Goal: Information Seeking & Learning: Learn about a topic

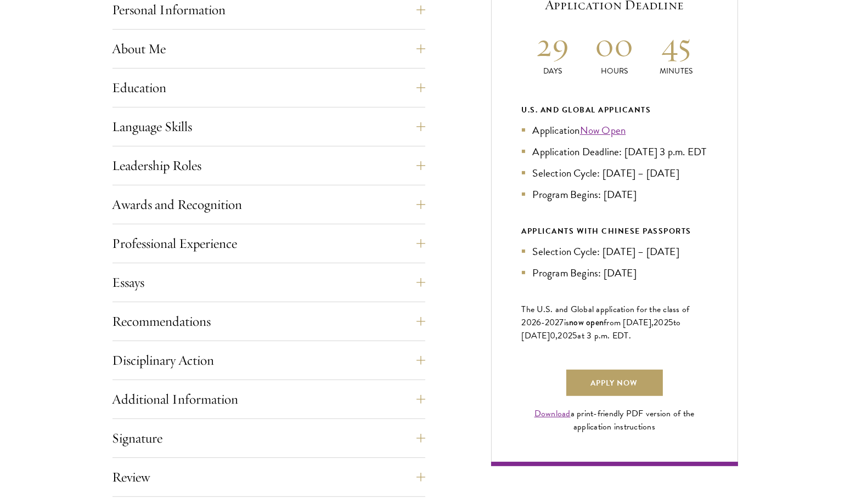
scroll to position [543, 0]
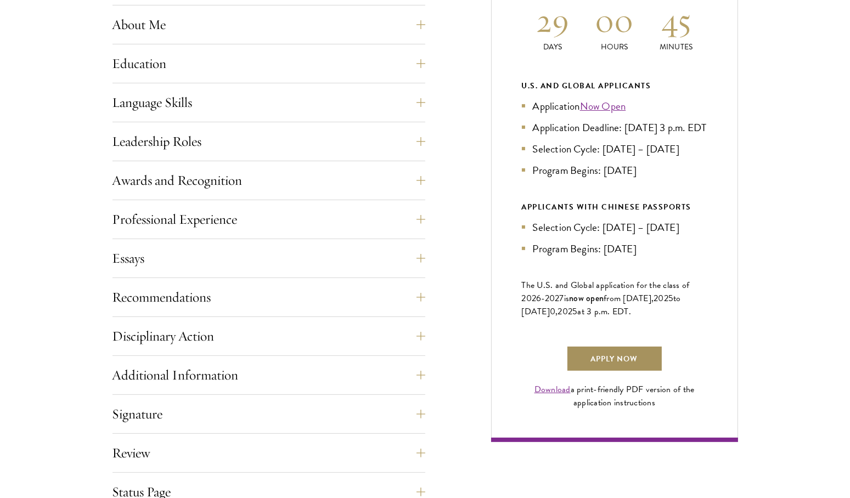
click at [601, 372] on link "Apply Now" at bounding box center [614, 359] width 97 height 26
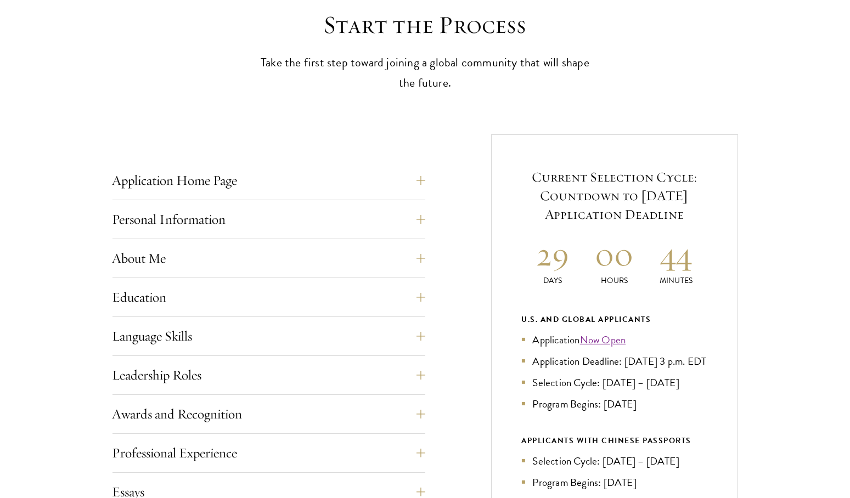
scroll to position [308, 0]
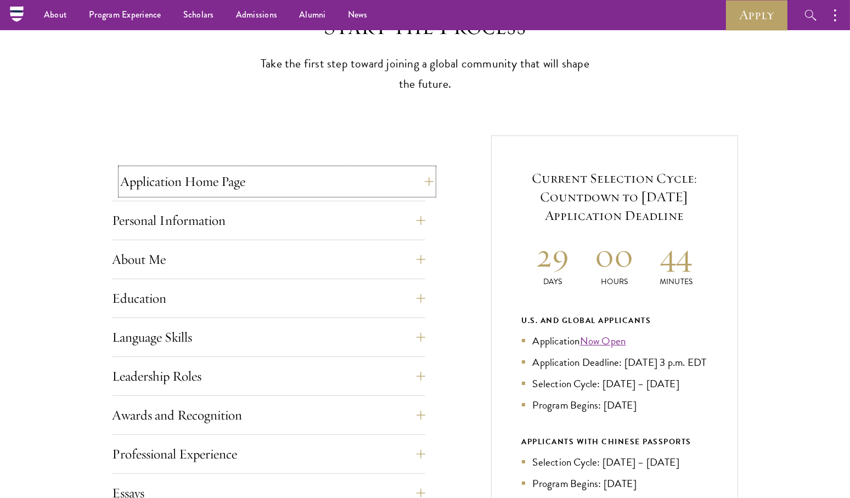
click at [362, 194] on button "Application Home Page" at bounding box center [277, 181] width 313 height 26
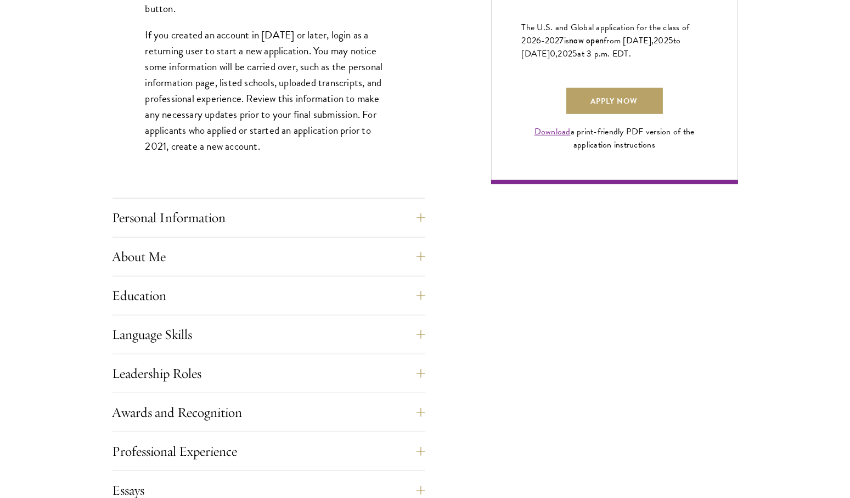
scroll to position [803, 0]
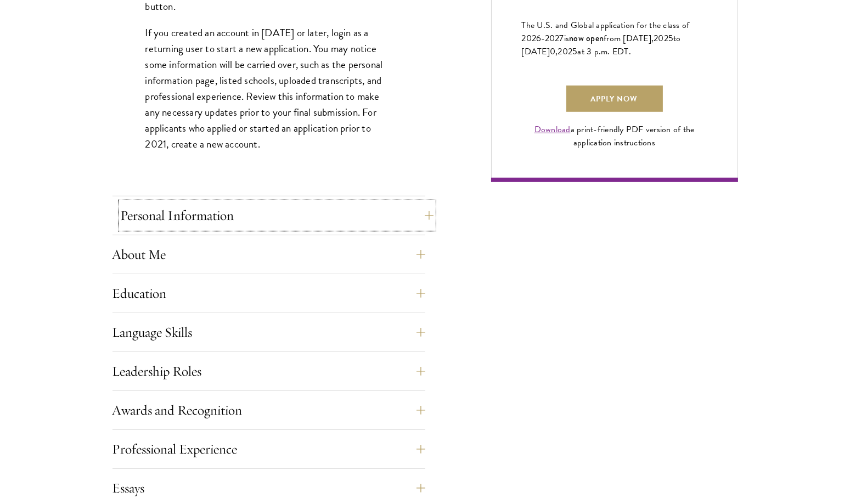
click at [328, 211] on button "Personal Information" at bounding box center [277, 215] width 313 height 26
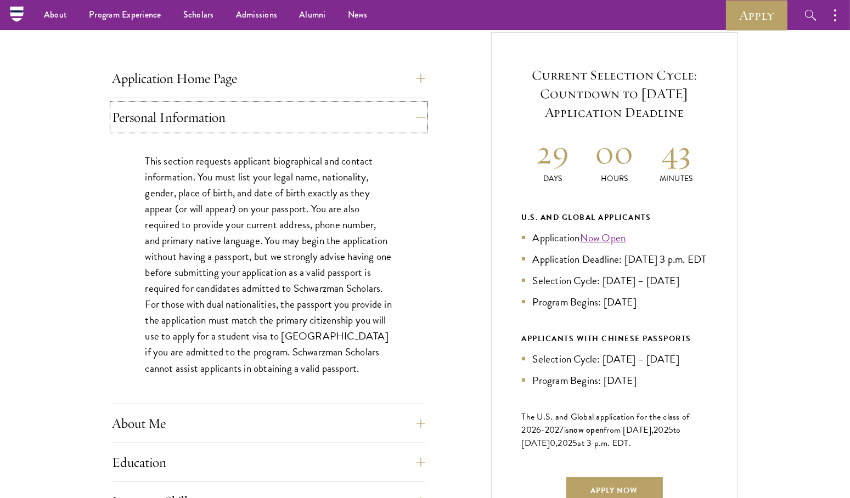
scroll to position [411, 0]
click at [271, 228] on p "This section requests applicant biographical and contact information. You must …" at bounding box center [268, 265] width 247 height 223
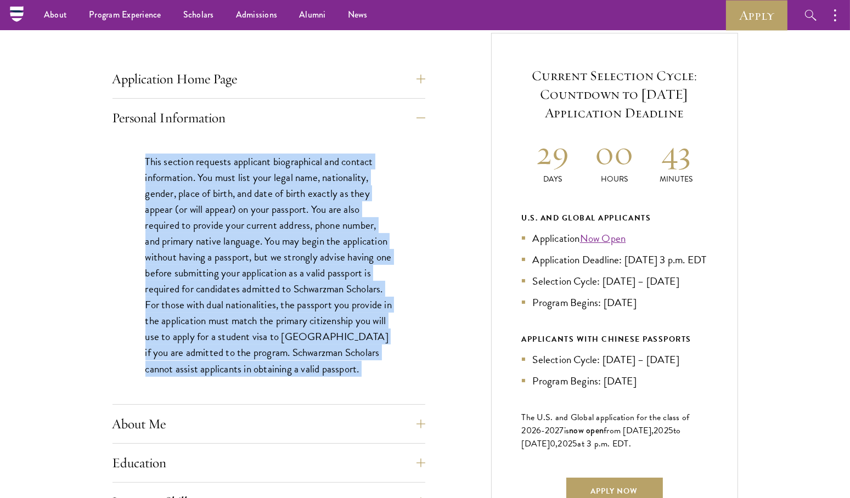
click at [271, 228] on p "This section requests applicant biographical and contact information. You must …" at bounding box center [268, 265] width 247 height 223
click at [228, 333] on p "This section requests applicant biographical and contact information. You must …" at bounding box center [268, 265] width 247 height 223
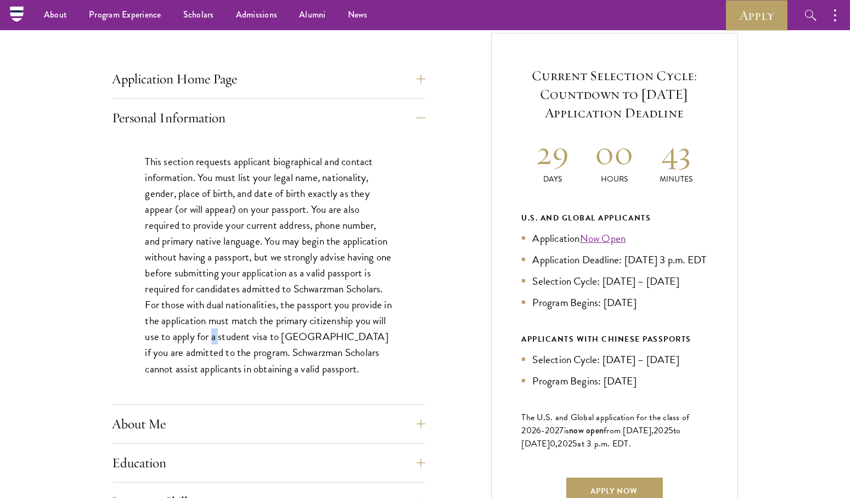
click at [228, 333] on p "This section requests applicant biographical and contact information. You must …" at bounding box center [268, 265] width 247 height 223
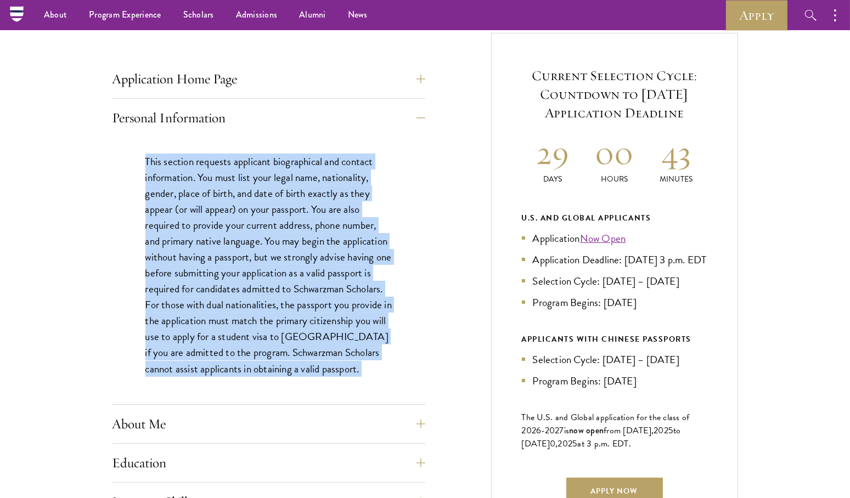
click at [228, 333] on p "This section requests applicant biographical and contact information. You must …" at bounding box center [268, 265] width 247 height 223
click at [209, 361] on p "This section requests applicant biographical and contact information. You must …" at bounding box center [268, 265] width 247 height 223
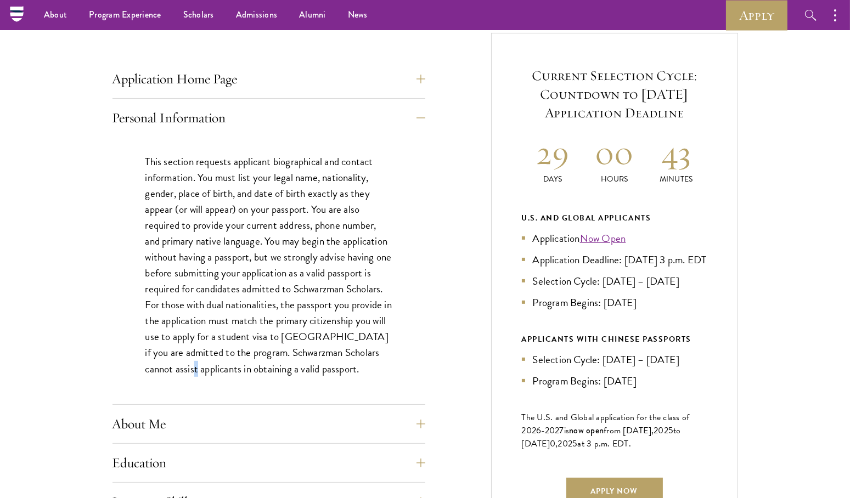
click at [209, 361] on p "This section requests applicant biographical and contact information. You must …" at bounding box center [268, 265] width 247 height 223
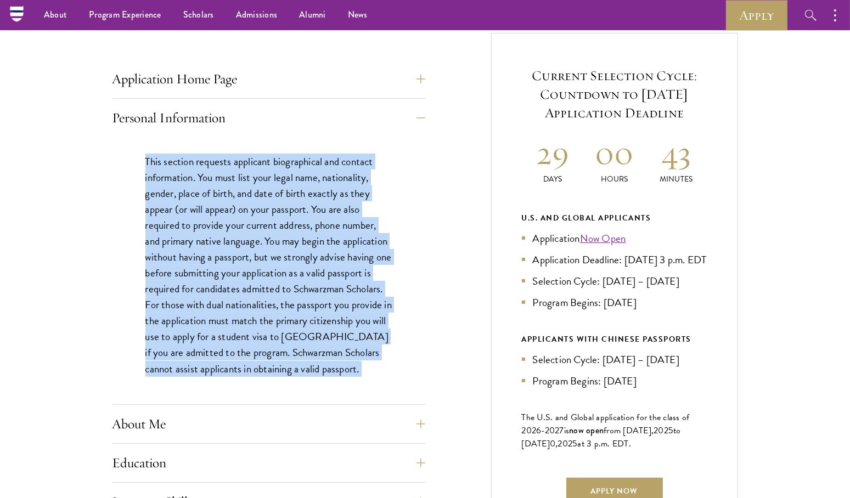
click at [209, 361] on p "This section requests applicant biographical and contact information. You must …" at bounding box center [268, 265] width 247 height 223
click at [189, 422] on button "About Me" at bounding box center [277, 424] width 313 height 26
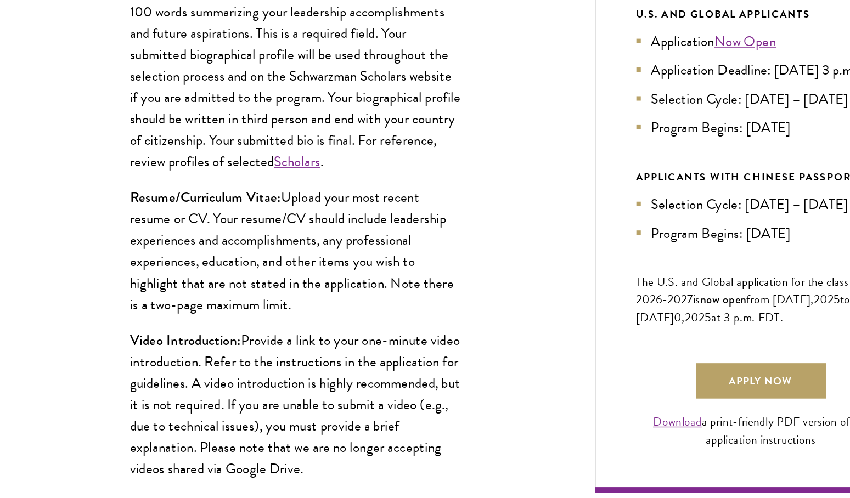
scroll to position [510, 0]
click at [189, 422] on p "Video Introduction: Provide a link to your one-minute video introduction. Refer…" at bounding box center [268, 408] width 247 height 111
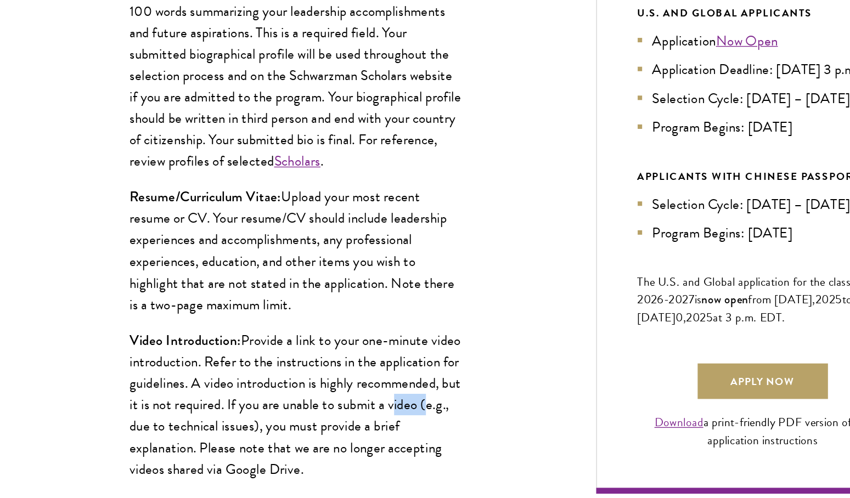
click at [189, 422] on p "Video Introduction: Provide a link to your one-minute video introduction. Refer…" at bounding box center [268, 408] width 247 height 111
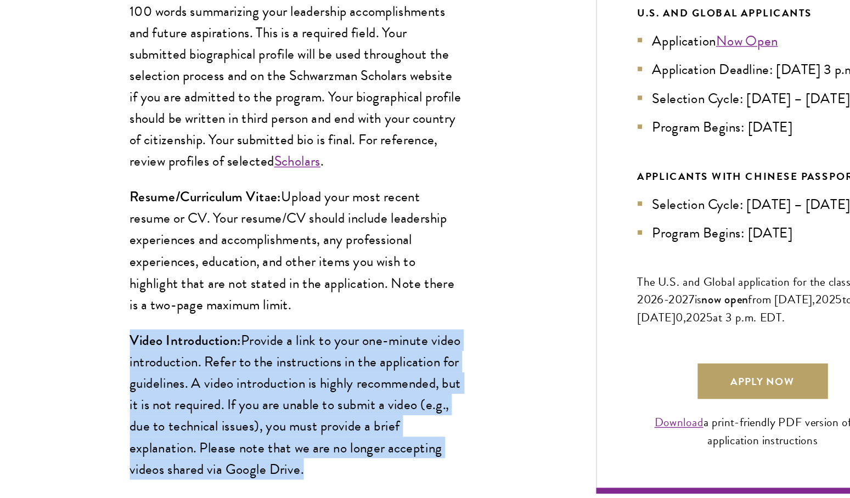
click at [189, 422] on p "Video Introduction: Provide a link to your one-minute video introduction. Refer…" at bounding box center [268, 408] width 247 height 111
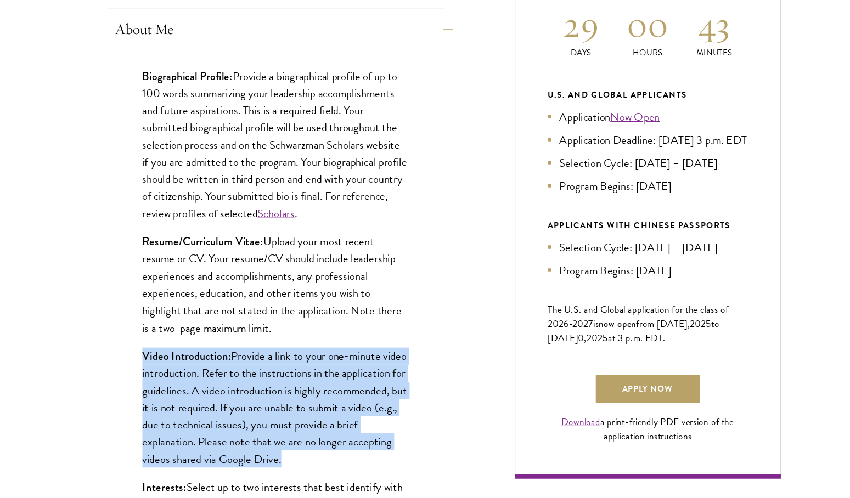
click at [189, 422] on p "Video Introduction: Provide a link to your one-minute video introduction. Refer…" at bounding box center [268, 408] width 247 height 111
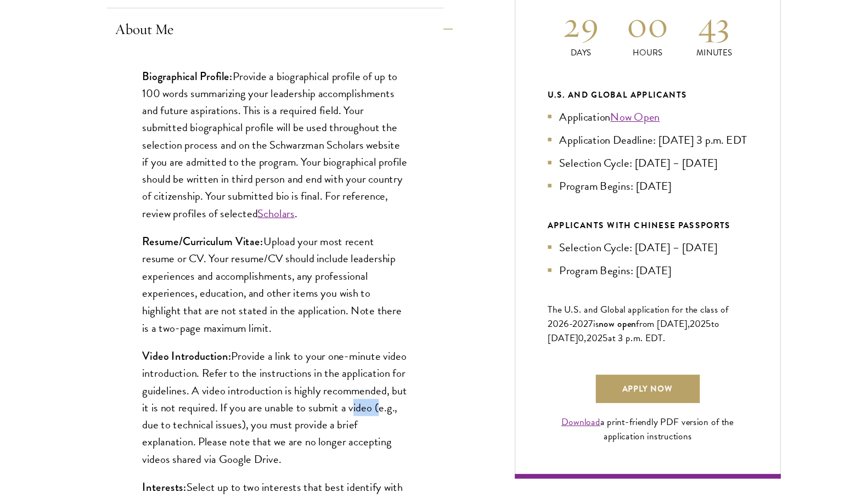
click at [189, 422] on p "Video Introduction: Provide a link to your one-minute video introduction. Refer…" at bounding box center [268, 408] width 247 height 111
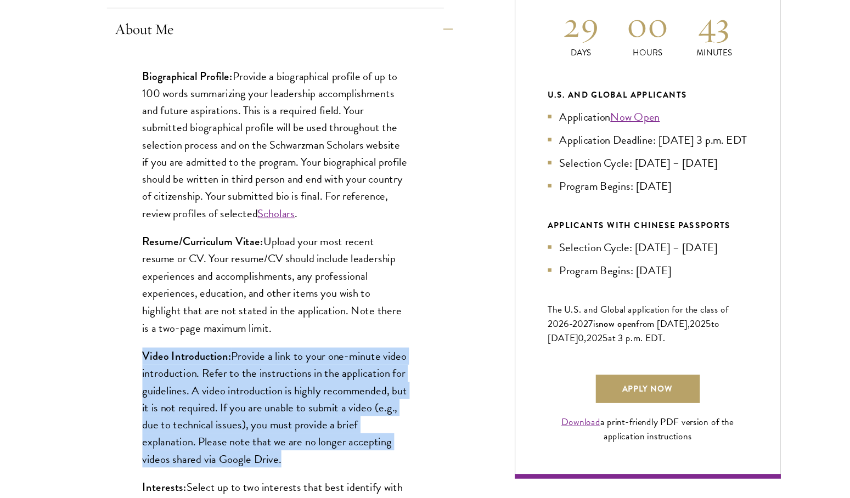
click at [189, 422] on p "Video Introduction: Provide a link to your one-minute video introduction. Refer…" at bounding box center [268, 408] width 247 height 111
click at [251, 403] on p "Video Introduction: Provide a link to your one-minute video introduction. Refer…" at bounding box center [268, 408] width 247 height 111
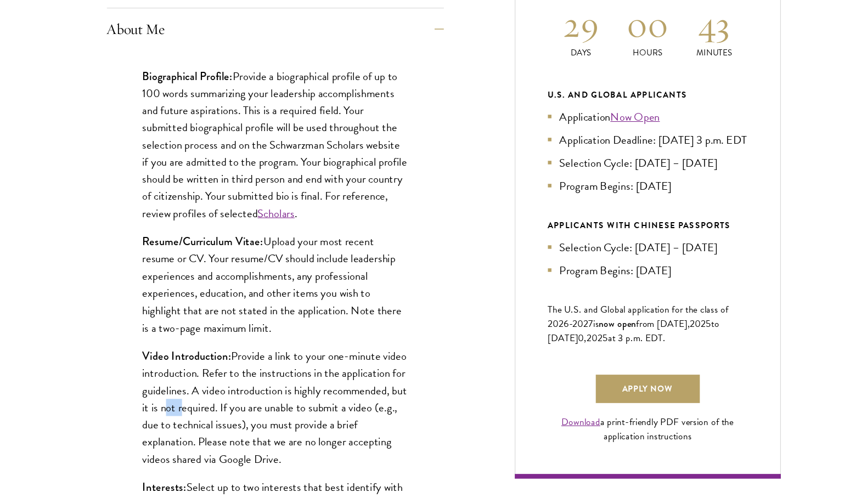
click at [251, 403] on p "Video Introduction: Provide a link to your one-minute video introduction. Refer…" at bounding box center [268, 408] width 247 height 111
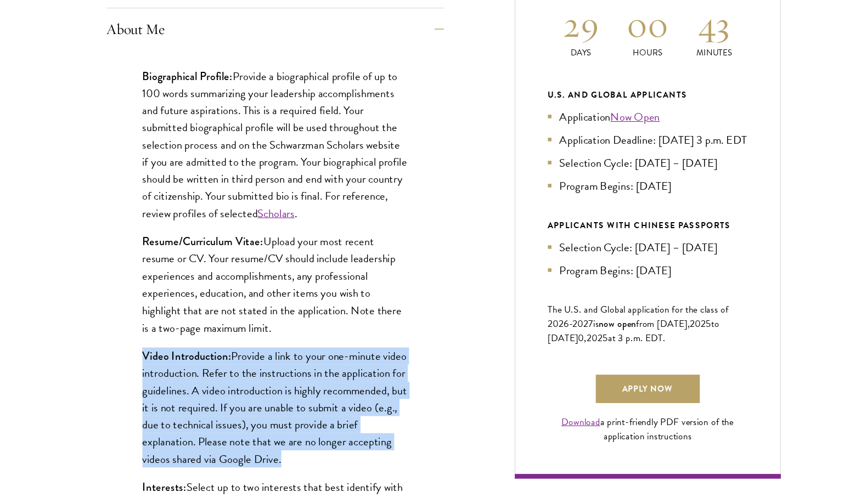
click at [251, 403] on p "Video Introduction: Provide a link to your one-minute video introduction. Refer…" at bounding box center [268, 408] width 247 height 111
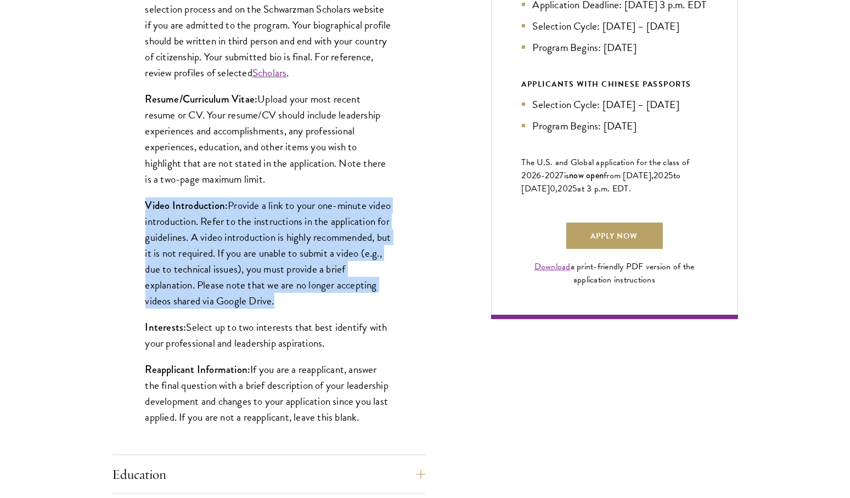
scroll to position [675, 0]
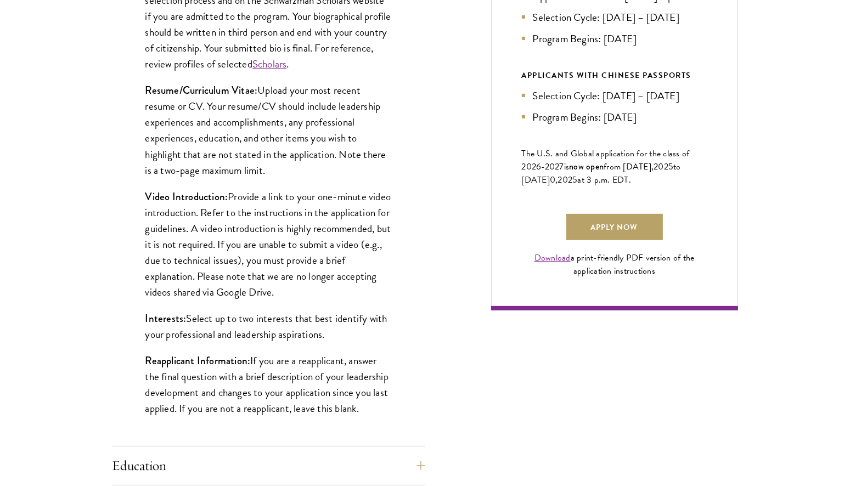
click at [256, 402] on p "Reapplicant Information: If you are a reapplicant, answer the final question wi…" at bounding box center [268, 385] width 247 height 64
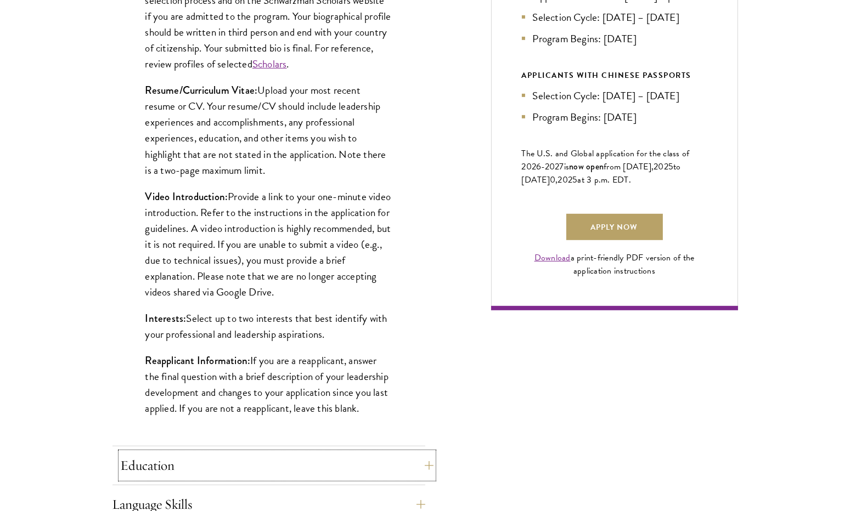
click at [125, 460] on button "Education" at bounding box center [277, 466] width 313 height 26
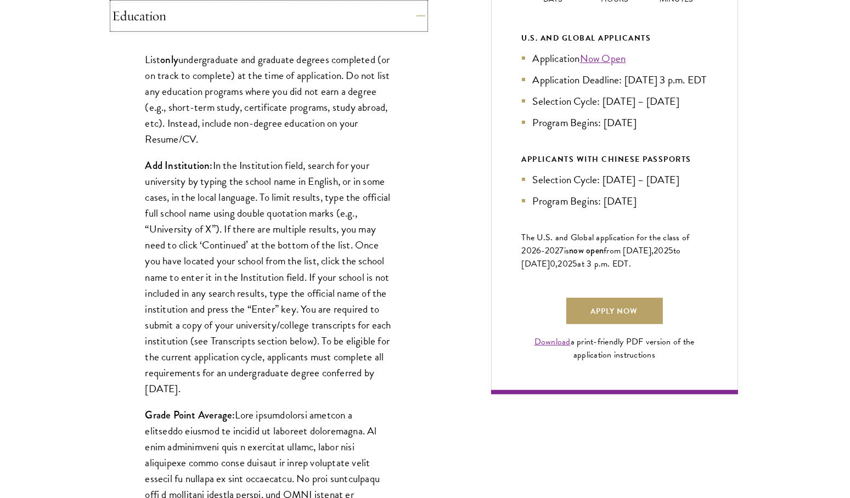
scroll to position [592, 0]
click at [286, 370] on p "Add Institution: In the Institution field, search for your university by typing…" at bounding box center [268, 276] width 247 height 239
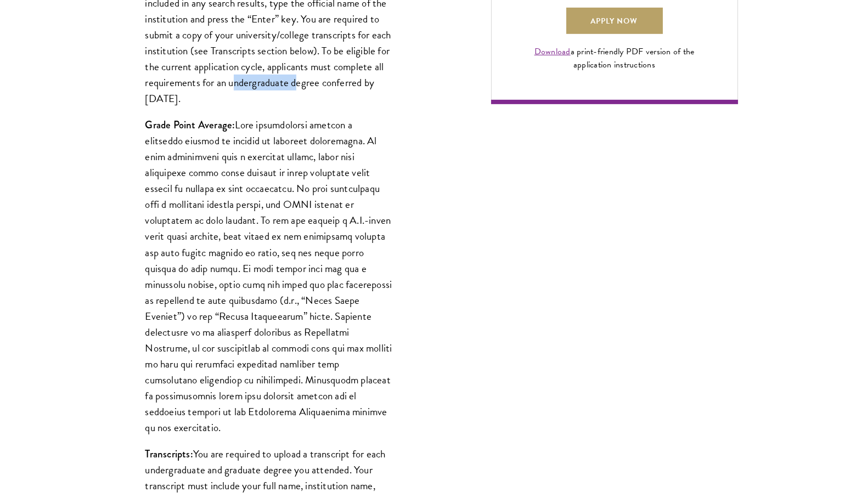
scroll to position [882, 0]
click at [286, 370] on p "Grade Point Average:" at bounding box center [268, 275] width 247 height 319
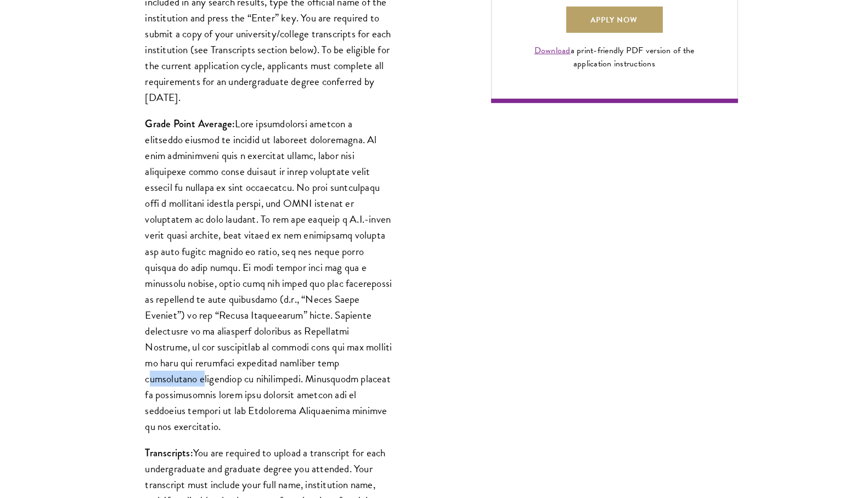
click at [286, 370] on p "Grade Point Average:" at bounding box center [268, 275] width 247 height 319
click at [286, 367] on p "Grade Point Average:" at bounding box center [268, 275] width 247 height 319
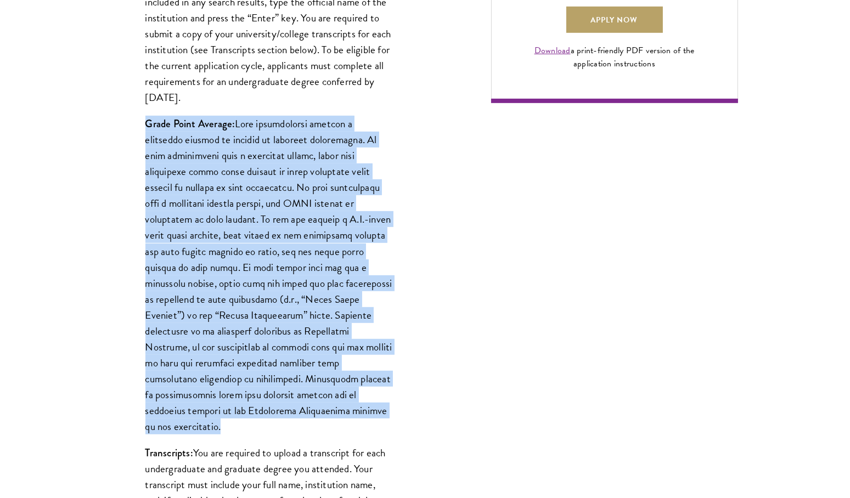
click at [286, 367] on p "Grade Point Average:" at bounding box center [268, 275] width 247 height 319
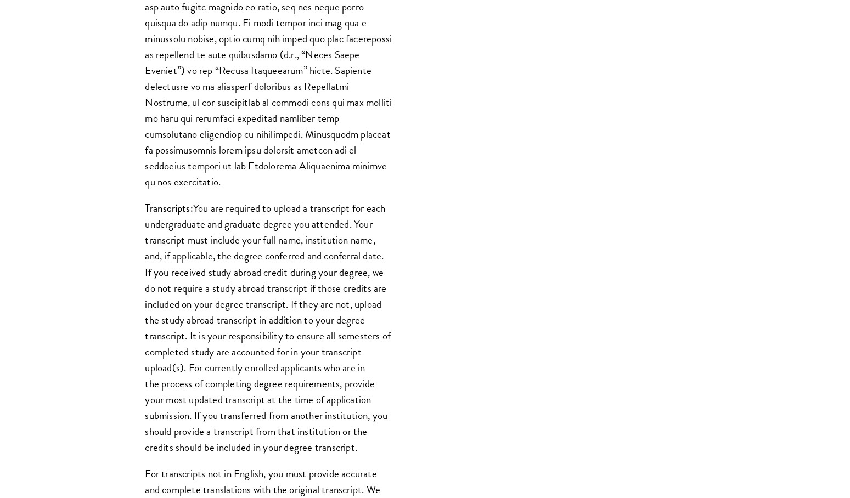
click at [286, 367] on p "Transcripts: You are required to upload a transcript for each undergraduate and…" at bounding box center [268, 327] width 247 height 255
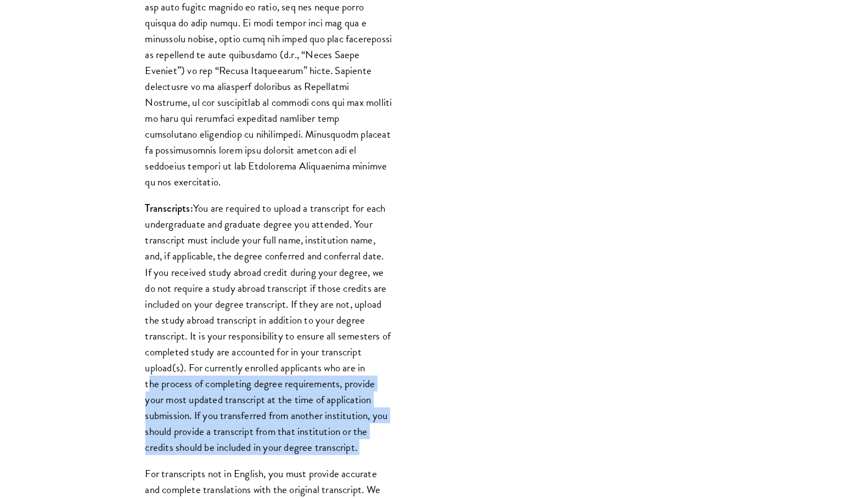
click at [286, 367] on p "Transcripts: You are required to upload a transcript for each undergraduate and…" at bounding box center [268, 327] width 247 height 255
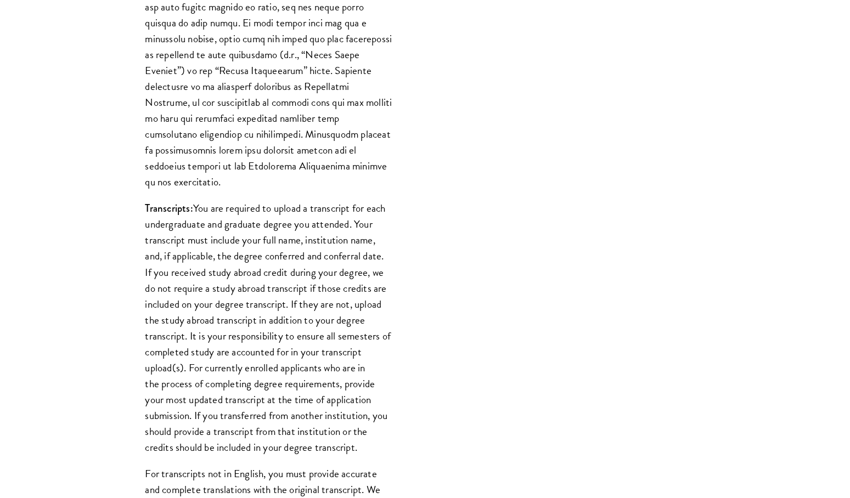
click at [283, 296] on p "Transcripts: You are required to upload a transcript for each undergraduate and…" at bounding box center [268, 327] width 247 height 255
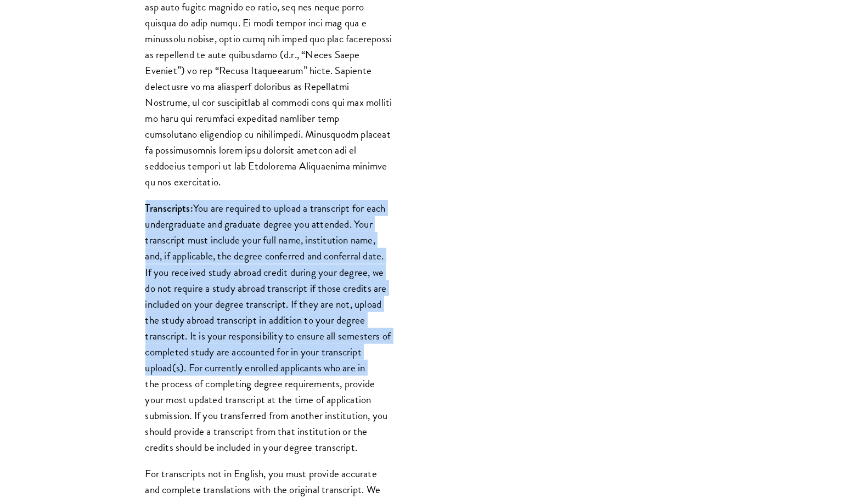
click at [283, 296] on p "Transcripts: You are required to upload a transcript for each undergraduate and…" at bounding box center [268, 327] width 247 height 255
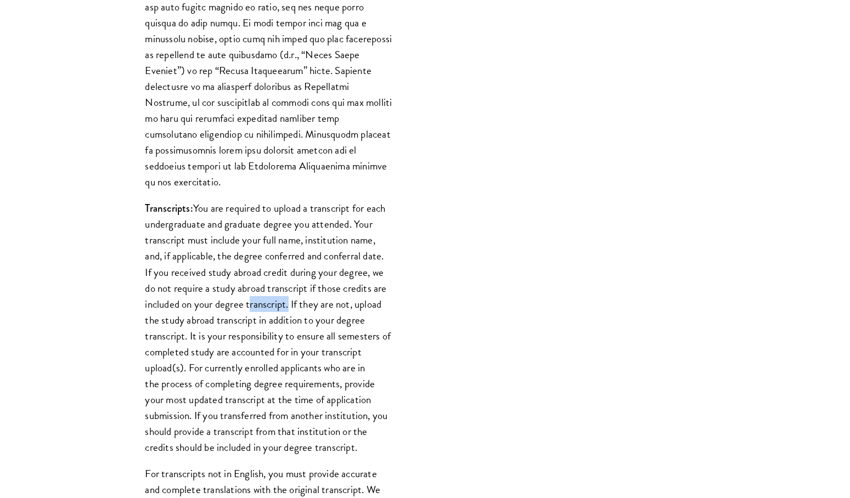
click at [283, 296] on p "Transcripts: You are required to upload a transcript for each undergraduate and…" at bounding box center [268, 327] width 247 height 255
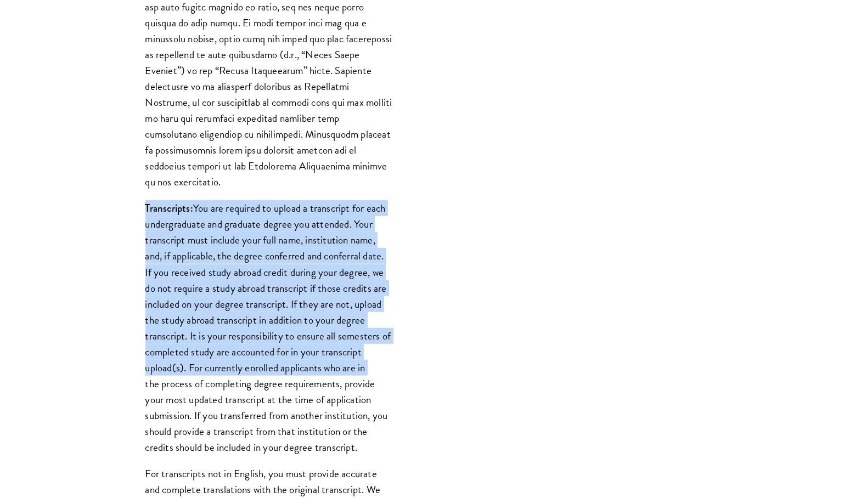
click at [283, 296] on p "Transcripts: You are required to upload a transcript for each undergraduate and…" at bounding box center [268, 327] width 247 height 255
click at [300, 328] on p "Transcripts: You are required to upload a transcript for each undergraduate and…" at bounding box center [268, 327] width 247 height 255
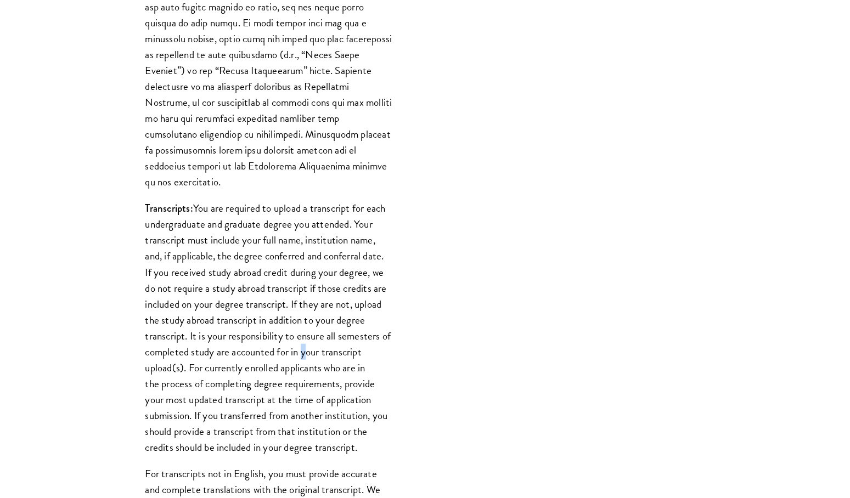
click at [300, 328] on p "Transcripts: You are required to upload a transcript for each undergraduate and…" at bounding box center [268, 327] width 247 height 255
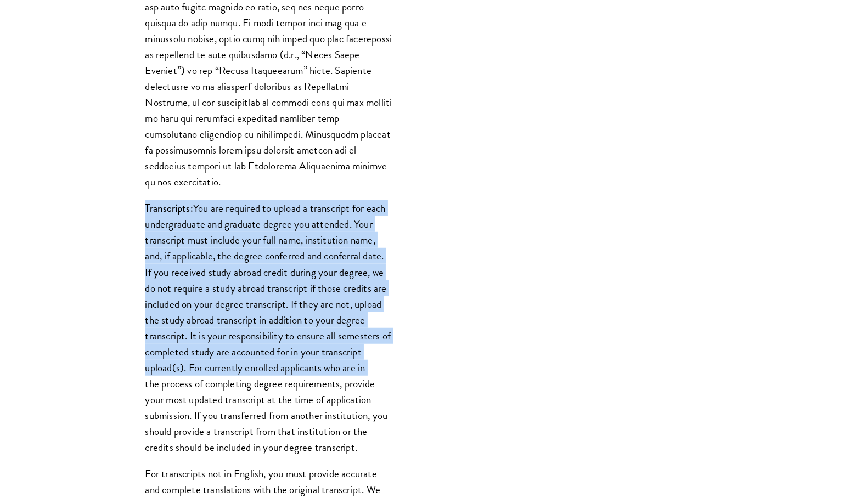
click at [300, 328] on p "Transcripts: You are required to upload a transcript for each undergraduate and…" at bounding box center [268, 327] width 247 height 255
click at [310, 350] on p "Transcripts: You are required to upload a transcript for each undergraduate and…" at bounding box center [268, 327] width 247 height 255
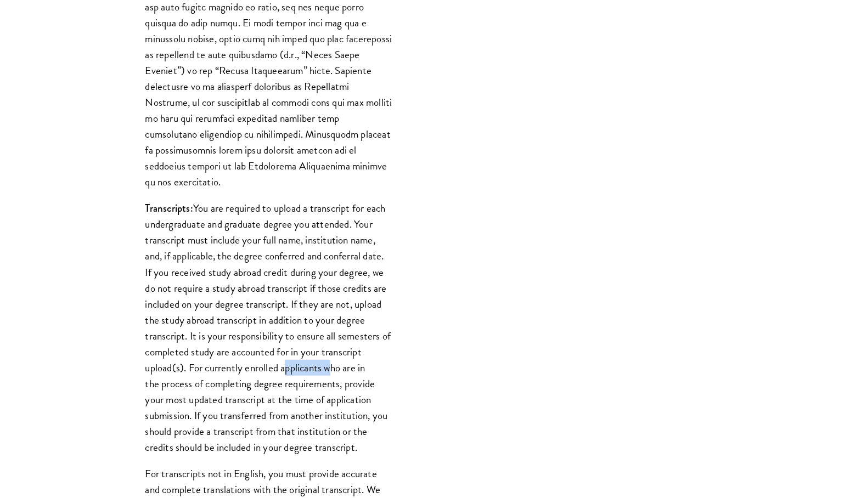
click at [310, 350] on p "Transcripts: You are required to upload a transcript for each undergraduate and…" at bounding box center [268, 327] width 247 height 255
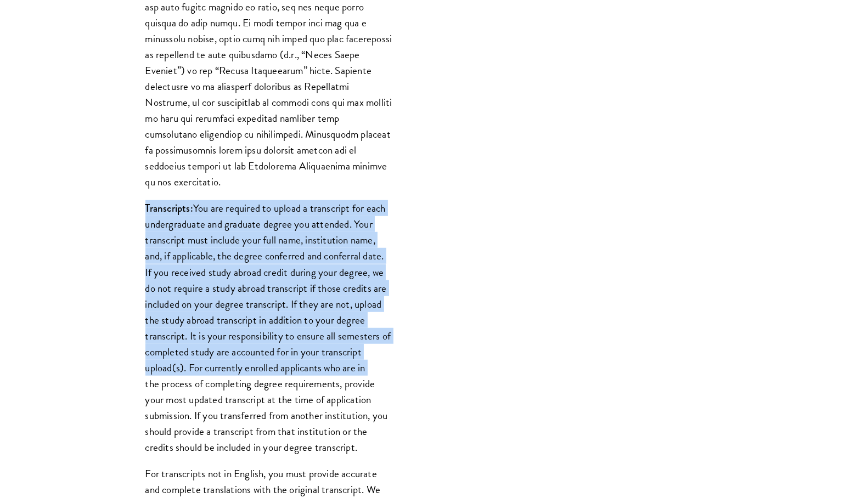
click at [310, 350] on p "Transcripts: You are required to upload a transcript for each undergraduate and…" at bounding box center [268, 327] width 247 height 255
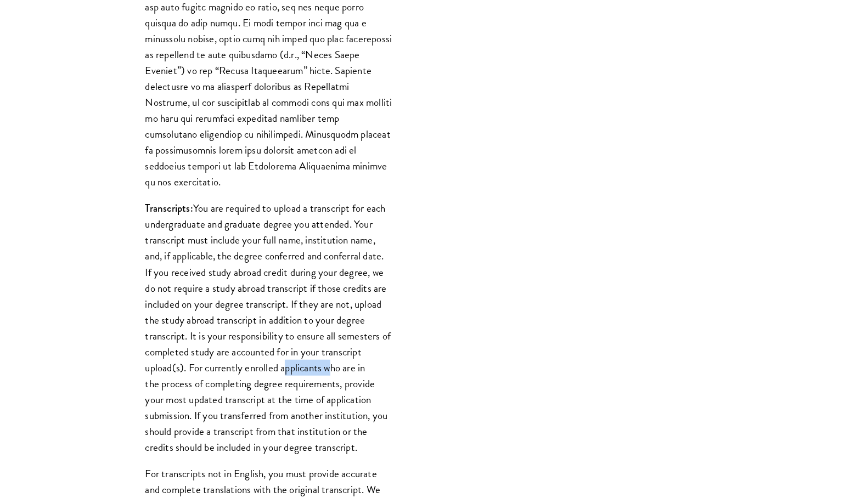
click at [310, 350] on p "Transcripts: You are required to upload a transcript for each undergraduate and…" at bounding box center [268, 327] width 247 height 255
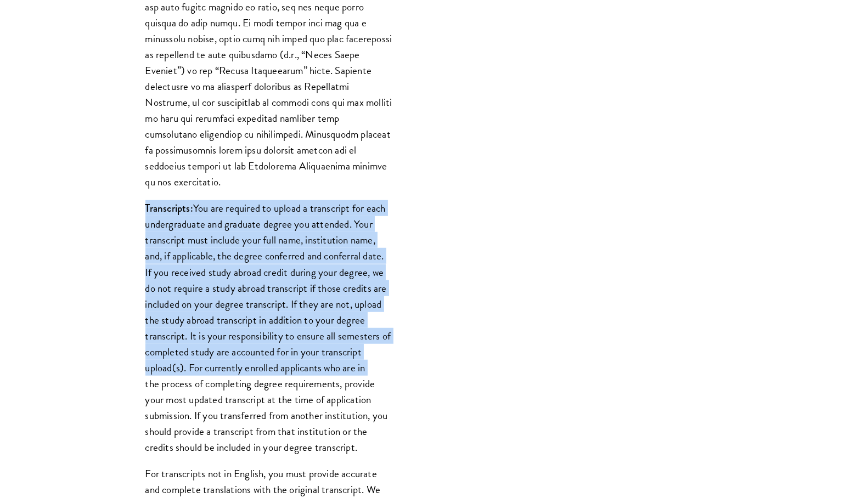
click at [310, 350] on p "Transcripts: You are required to upload a transcript for each undergraduate and…" at bounding box center [268, 327] width 247 height 255
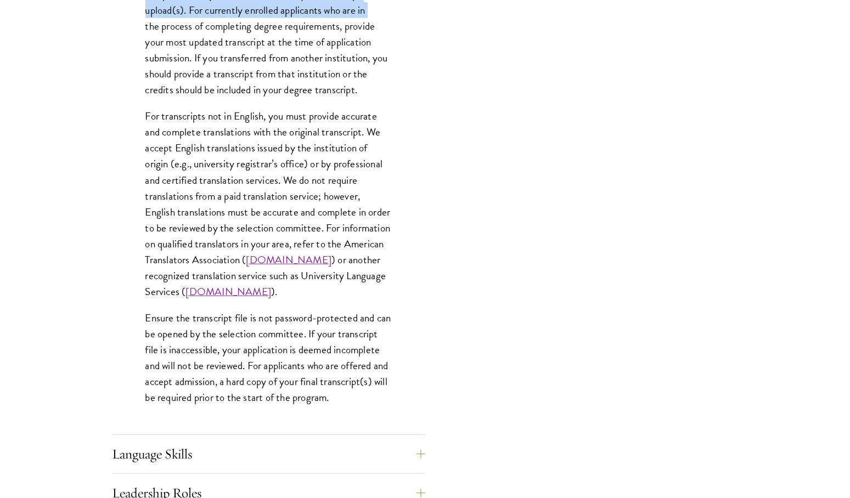
scroll to position [1486, 0]
click at [273, 461] on button "Language Skills" at bounding box center [277, 453] width 313 height 26
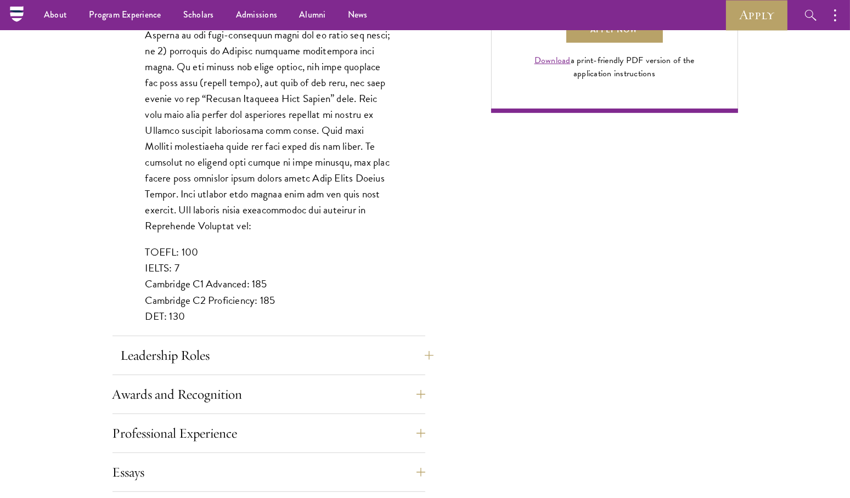
scroll to position [873, 0]
click at [262, 353] on button "Leadership Roles" at bounding box center [277, 355] width 313 height 26
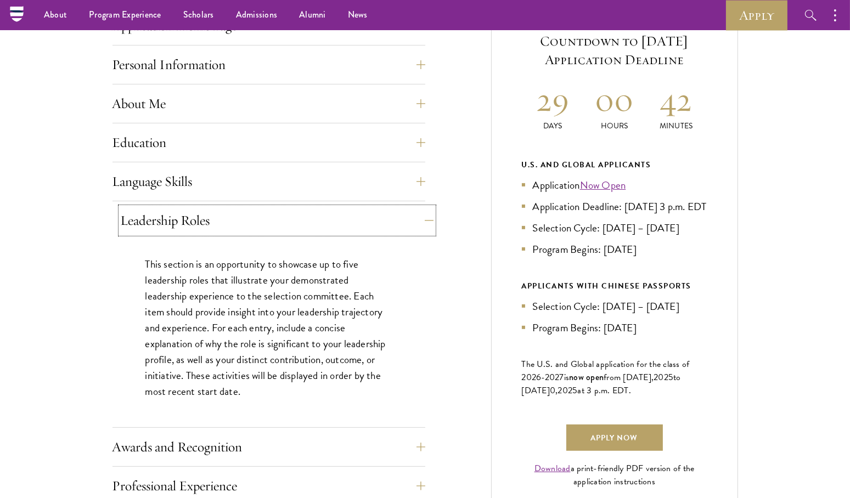
scroll to position [455, 0]
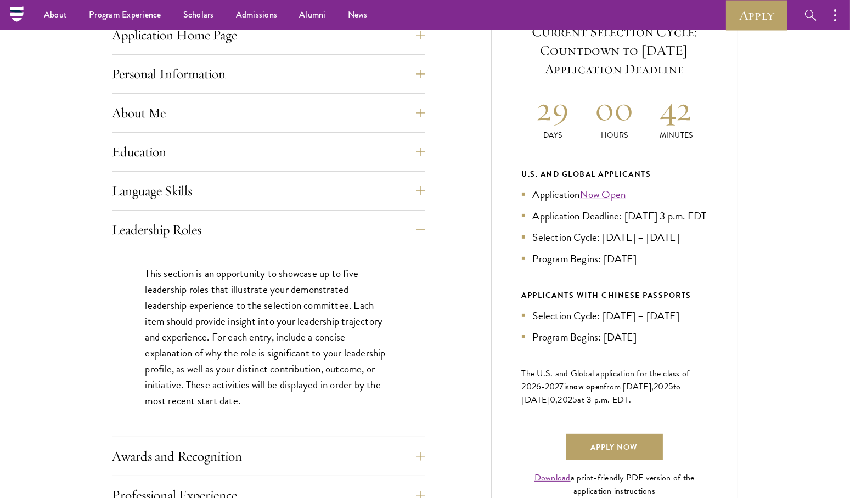
click at [271, 328] on p "This section is an opportunity to showcase up to five leadership roles that ill…" at bounding box center [268, 338] width 247 height 144
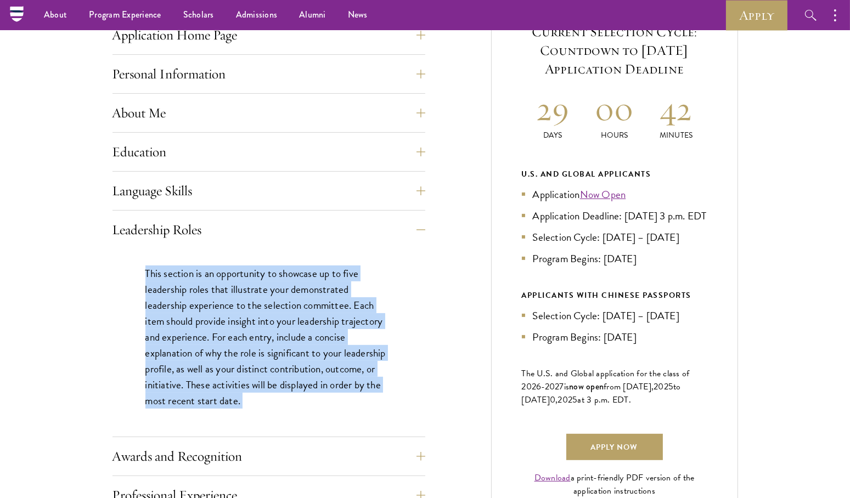
click at [271, 328] on p "This section is an opportunity to showcase up to five leadership roles that ill…" at bounding box center [268, 338] width 247 height 144
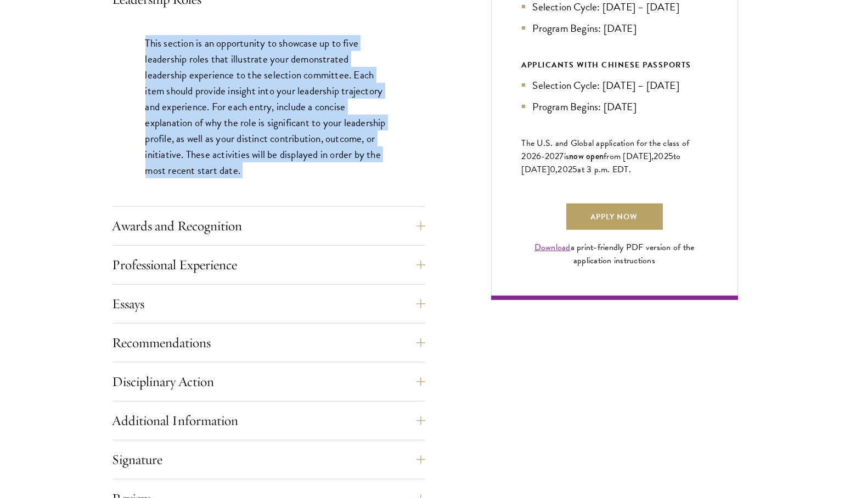
scroll to position [708, 0]
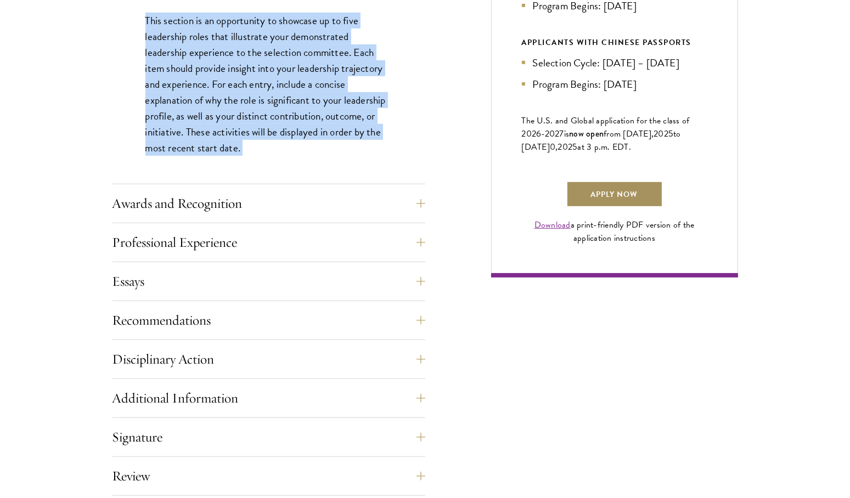
click at [629, 207] on link "Apply Now" at bounding box center [614, 194] width 97 height 26
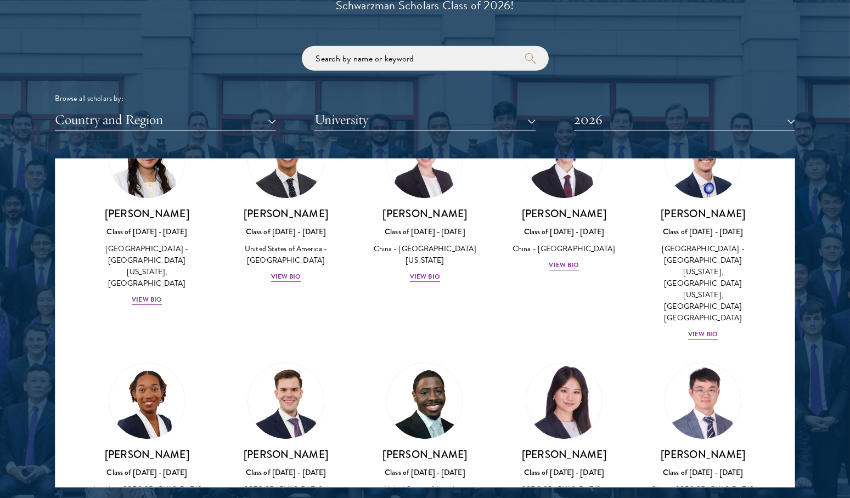
scroll to position [5198, 0]
click at [356, 60] on input "search" at bounding box center [425, 58] width 247 height 25
click at [379, 114] on button "University" at bounding box center [424, 120] width 221 height 22
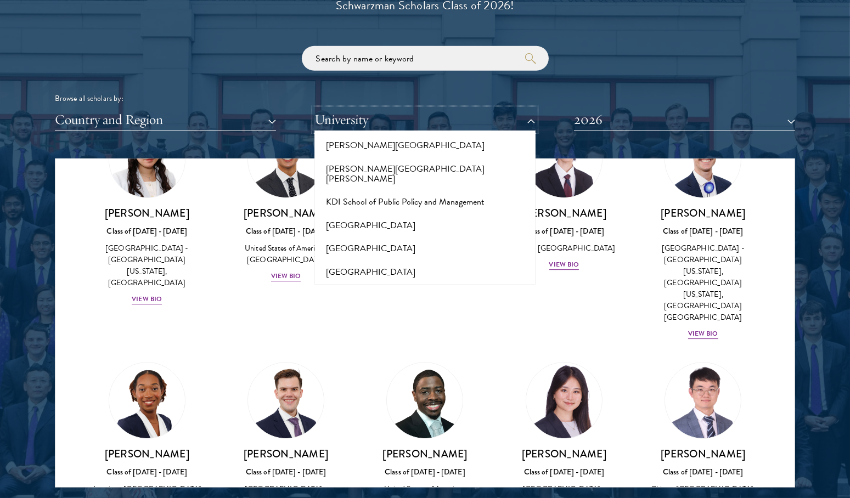
scroll to position [3226, 0]
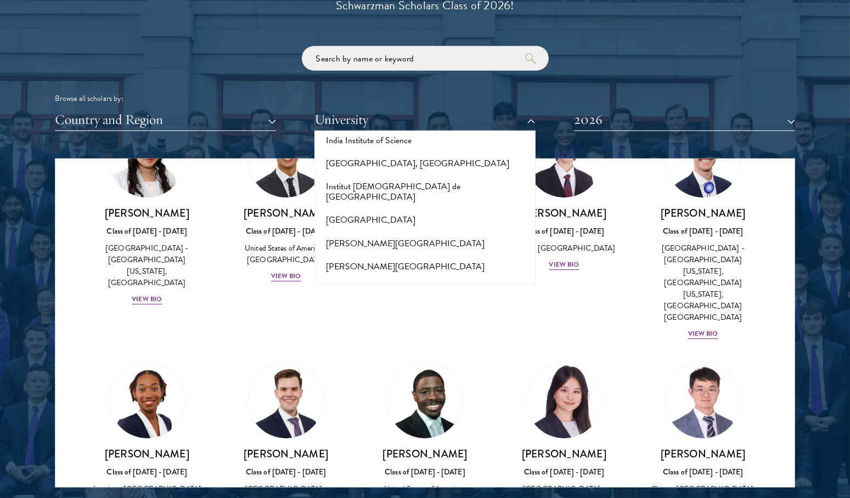
click at [368, 349] on button "Johns Hopkins University" at bounding box center [425, 365] width 215 height 33
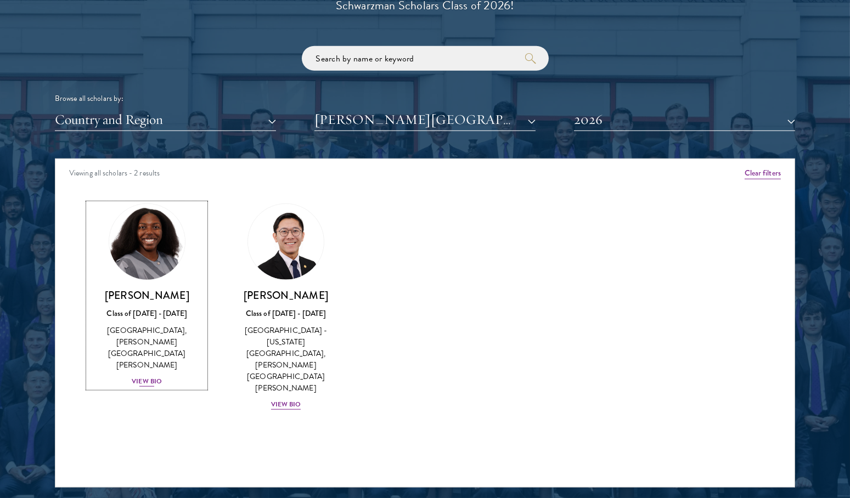
click at [184, 350] on div "Hope Jackson Class of 2025 - 2026 United States of America - Duke University, J…" at bounding box center [146, 338] width 117 height 99
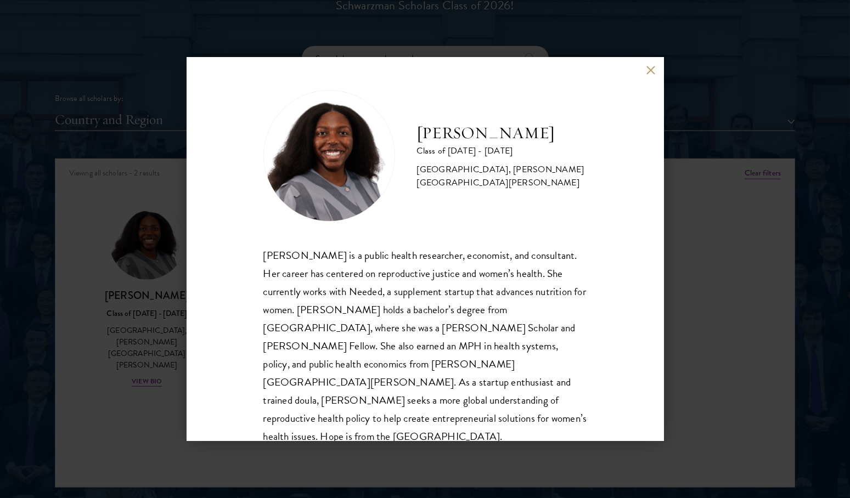
scroll to position [19, 0]
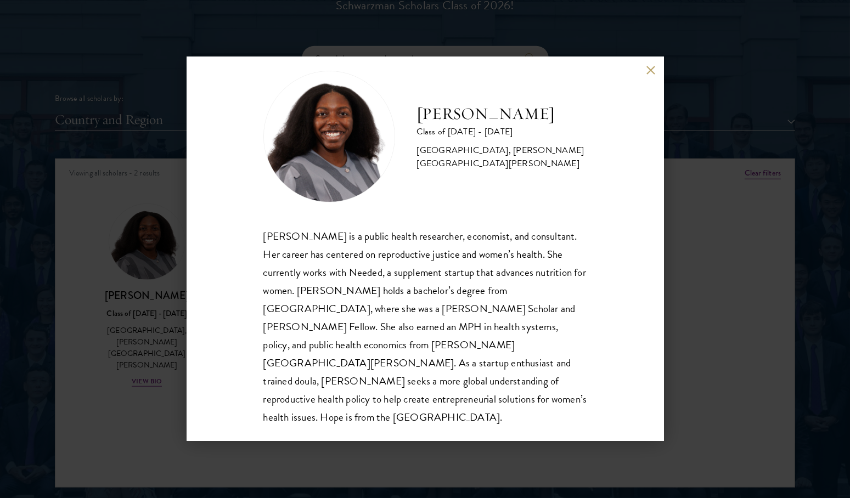
click at [646, 71] on button at bounding box center [650, 69] width 9 height 9
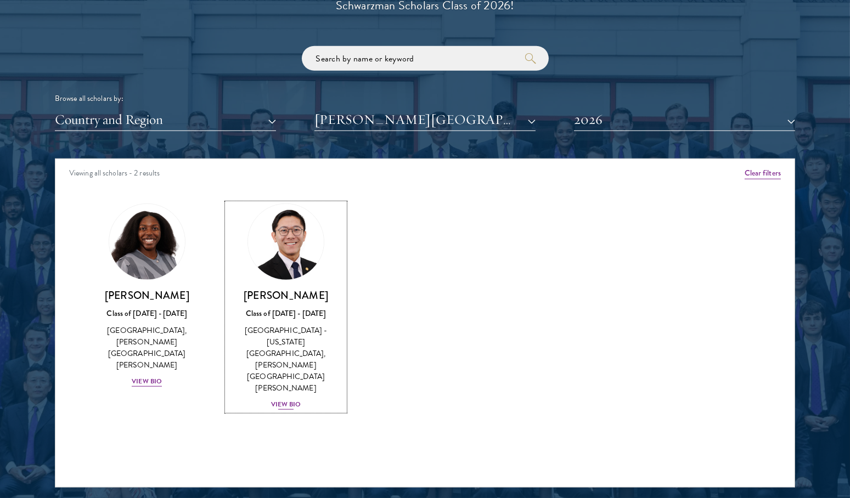
click at [307, 368] on div "Nam Nguyen Class of 2025 - 2026 United States of America - Washington State Uni…" at bounding box center [285, 350] width 117 height 122
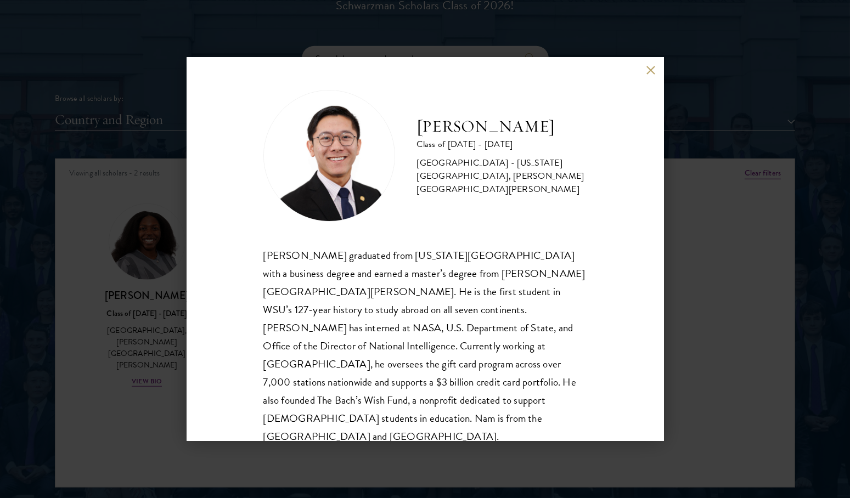
click at [372, 322] on div "Nam Nguyen graduated from Washington State University with a business degree an…" at bounding box center [425, 346] width 324 height 200
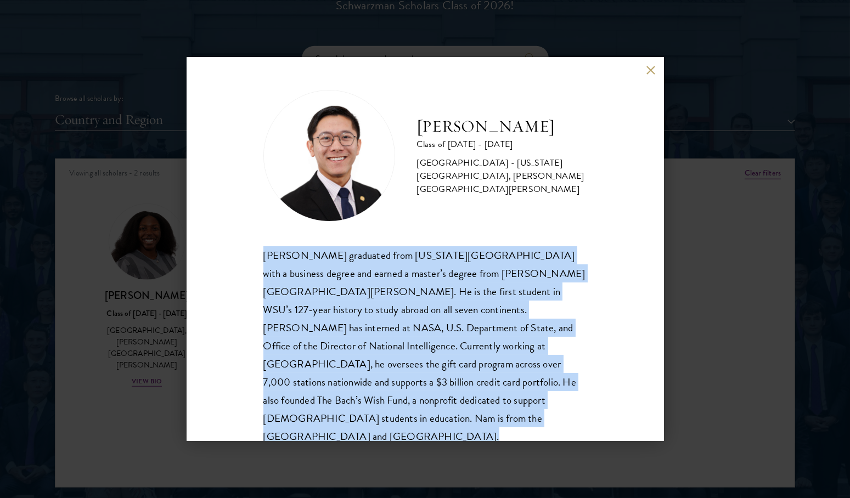
click at [372, 322] on div "Nam Nguyen graduated from Washington State University with a business degree an…" at bounding box center [425, 346] width 324 height 200
click at [357, 376] on div "Nam Nguyen graduated from Washington State University with a business degree an…" at bounding box center [425, 346] width 324 height 200
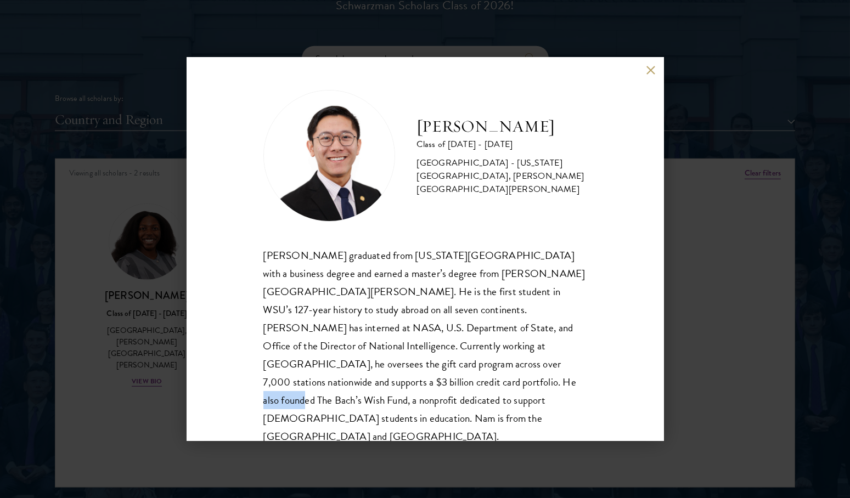
click at [357, 376] on div "Nam Nguyen graduated from Washington State University with a business degree an…" at bounding box center [425, 346] width 324 height 200
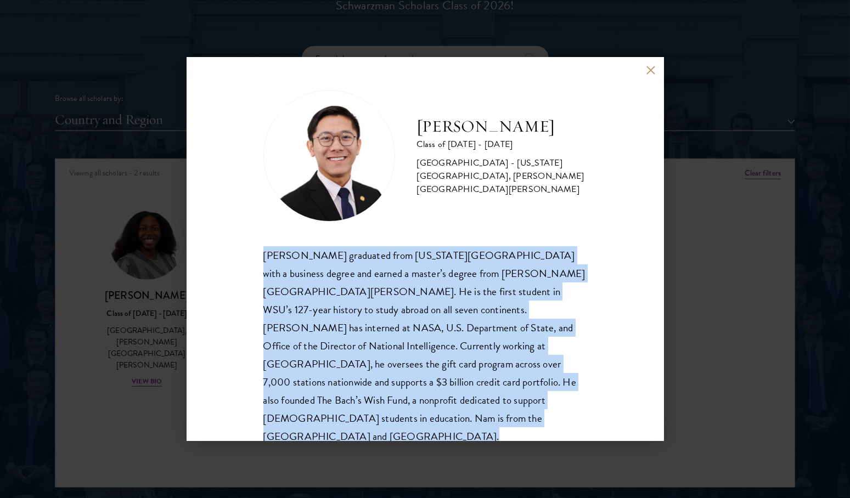
click at [357, 376] on div "Nam Nguyen graduated from Washington State University with a business degree an…" at bounding box center [425, 346] width 324 height 200
click at [373, 339] on div "Nam Nguyen graduated from Washington State University with a business degree an…" at bounding box center [425, 346] width 324 height 200
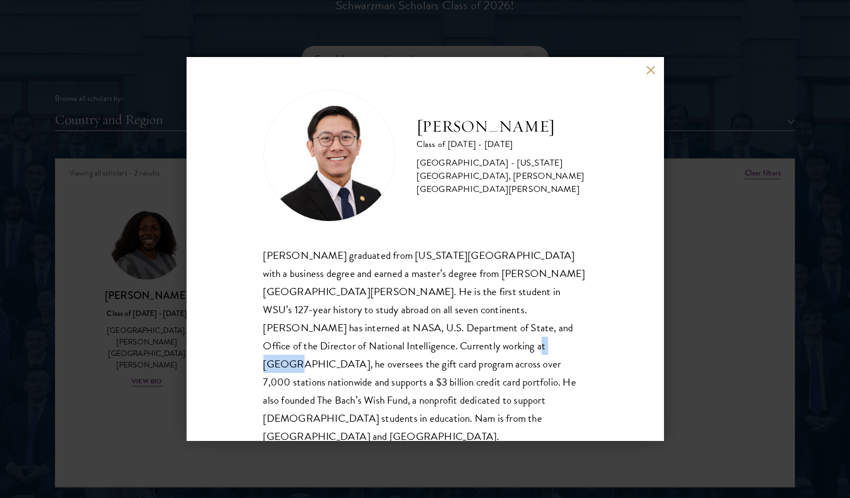
click at [373, 339] on div "Nam Nguyen graduated from Washington State University with a business degree an…" at bounding box center [425, 346] width 324 height 200
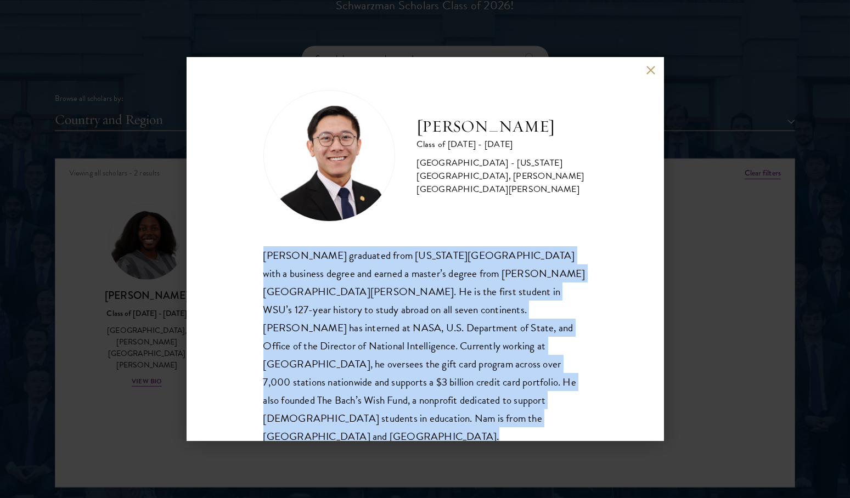
click at [373, 339] on div "Nam Nguyen graduated from Washington State University with a business degree an…" at bounding box center [425, 346] width 324 height 200
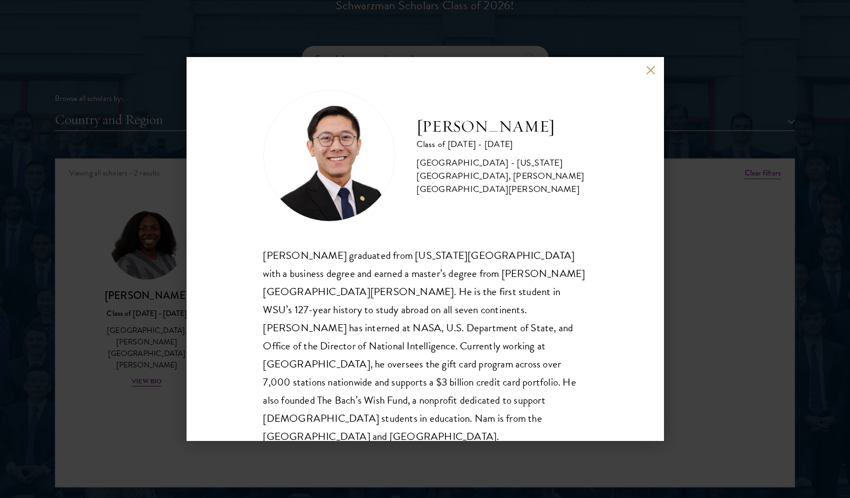
click at [381, 276] on div "Nam Nguyen graduated from Washington State University with a business degree an…" at bounding box center [425, 346] width 324 height 200
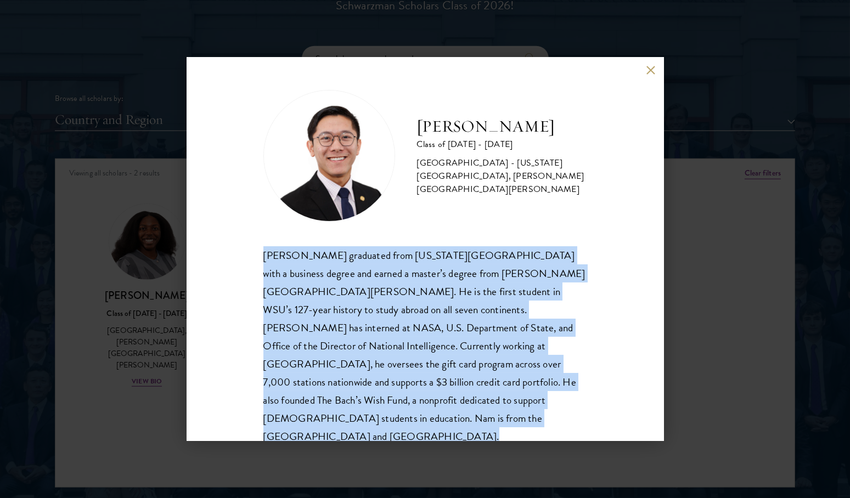
click at [381, 276] on div "Nam Nguyen graduated from Washington State University with a business degree an…" at bounding box center [425, 346] width 324 height 200
click at [372, 292] on div "Nam Nguyen graduated from Washington State University with a business degree an…" at bounding box center [425, 346] width 324 height 200
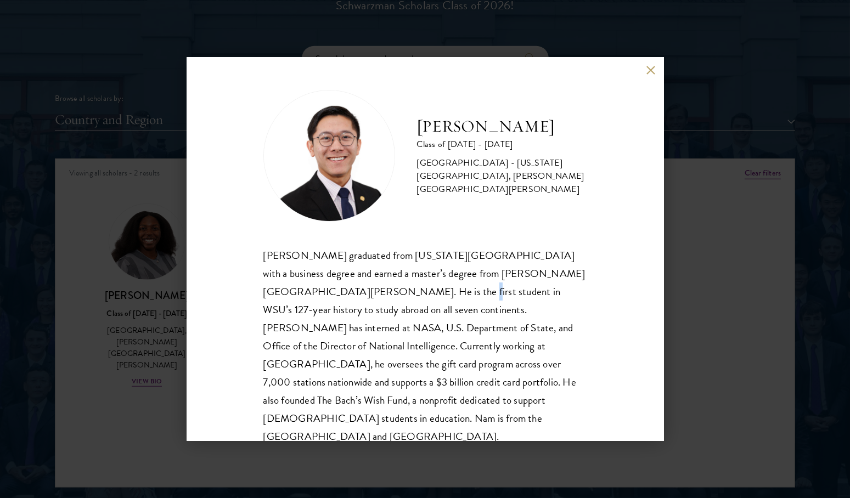
click at [372, 292] on div "Nam Nguyen graduated from Washington State University with a business degree an…" at bounding box center [425, 346] width 324 height 200
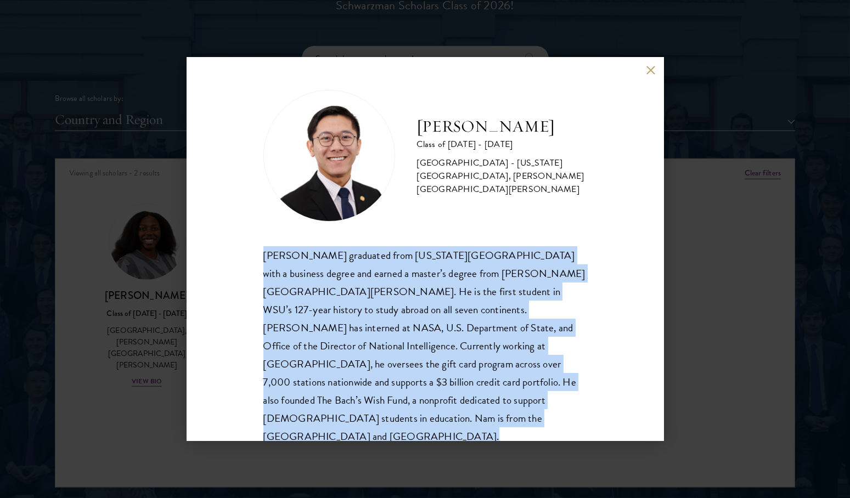
click at [372, 292] on div "Nam Nguyen graduated from Washington State University with a business degree an…" at bounding box center [425, 346] width 324 height 200
click at [361, 313] on div "Nam Nguyen graduated from Washington State University with a business degree an…" at bounding box center [425, 346] width 324 height 200
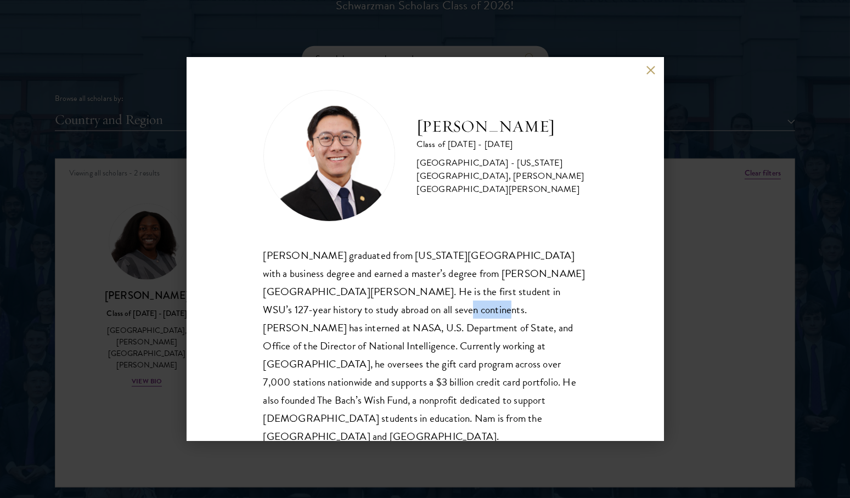
click at [361, 313] on div "Nam Nguyen graduated from Washington State University with a business degree an…" at bounding box center [425, 346] width 324 height 200
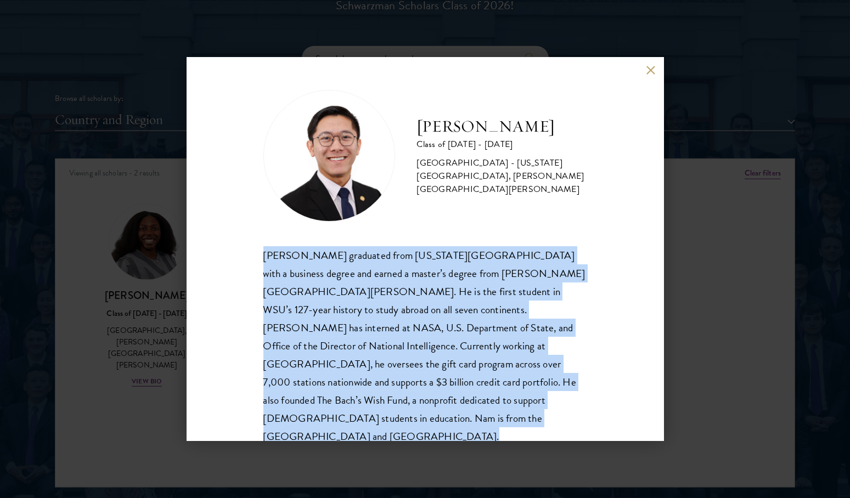
click at [361, 313] on div "Nam Nguyen graduated from Washington State University with a business degree an…" at bounding box center [425, 346] width 324 height 200
click at [352, 328] on div "Nam Nguyen graduated from Washington State University with a business degree an…" at bounding box center [425, 346] width 324 height 200
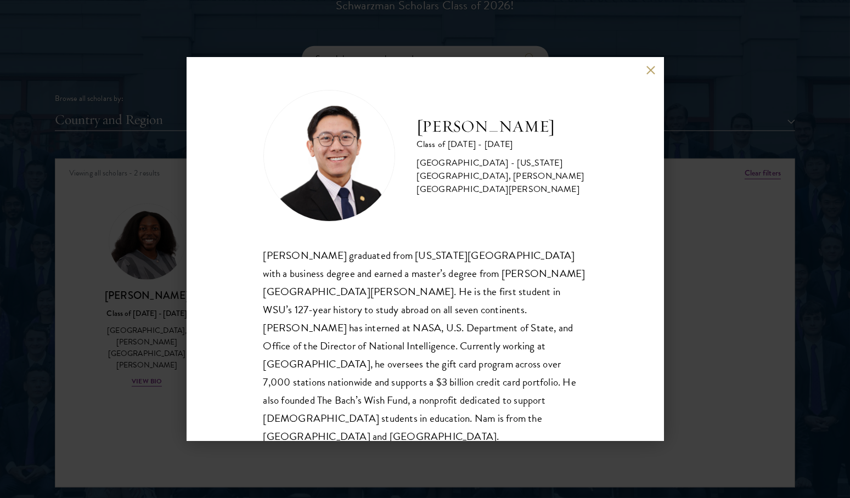
click at [352, 328] on div "Nam Nguyen graduated from Washington State University with a business degree an…" at bounding box center [425, 346] width 324 height 200
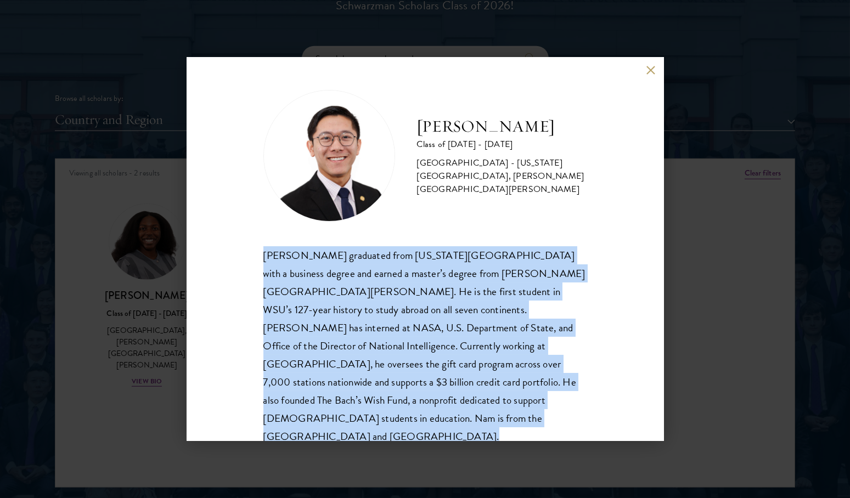
click at [352, 328] on div "Nam Nguyen graduated from Washington State University with a business degree an…" at bounding box center [425, 346] width 324 height 200
click at [339, 355] on div "Nam Nguyen graduated from Washington State University with a business degree an…" at bounding box center [425, 346] width 324 height 200
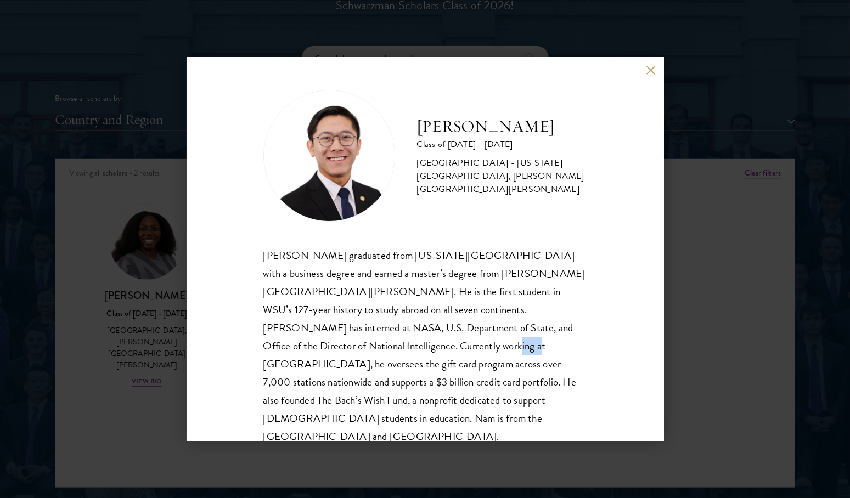
click at [339, 355] on div "Nam Nguyen graduated from Washington State University with a business degree an…" at bounding box center [425, 346] width 324 height 200
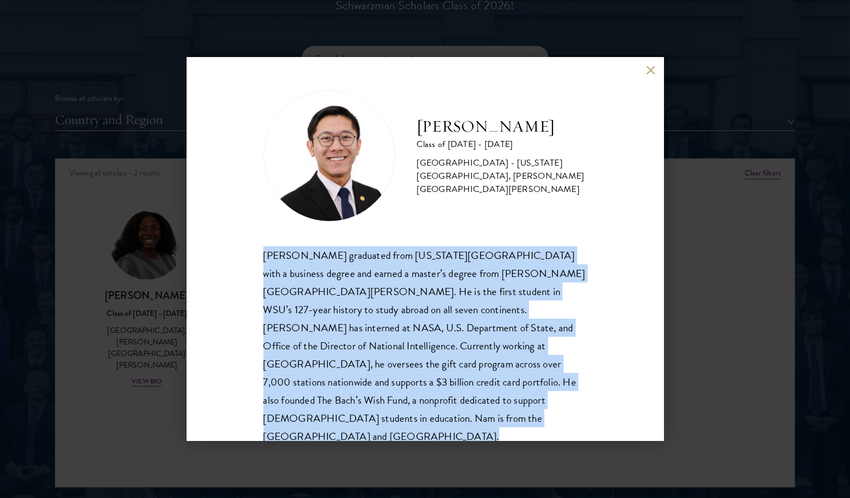
click at [339, 355] on div "Nam Nguyen graduated from Washington State University with a business degree an…" at bounding box center [425, 346] width 324 height 200
click at [362, 356] on div "Nam Nguyen graduated from Washington State University with a business degree an…" at bounding box center [425, 346] width 324 height 200
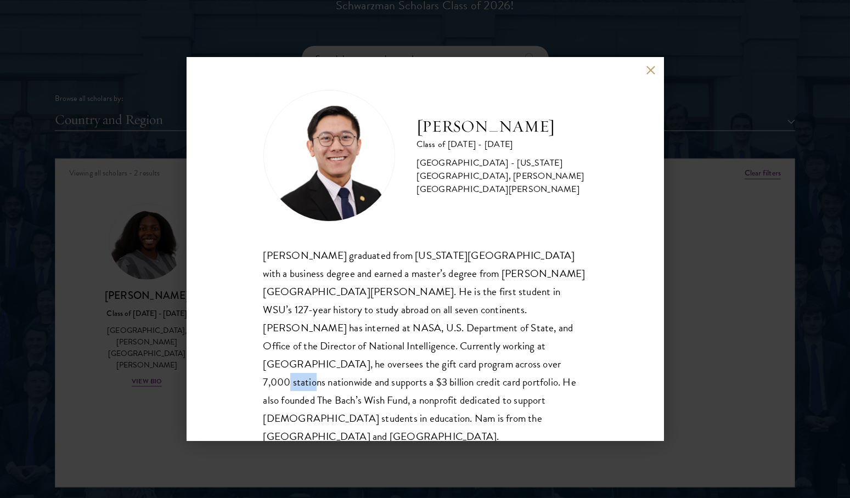
click at [362, 356] on div "Nam Nguyen graduated from Washington State University with a business degree an…" at bounding box center [425, 346] width 324 height 200
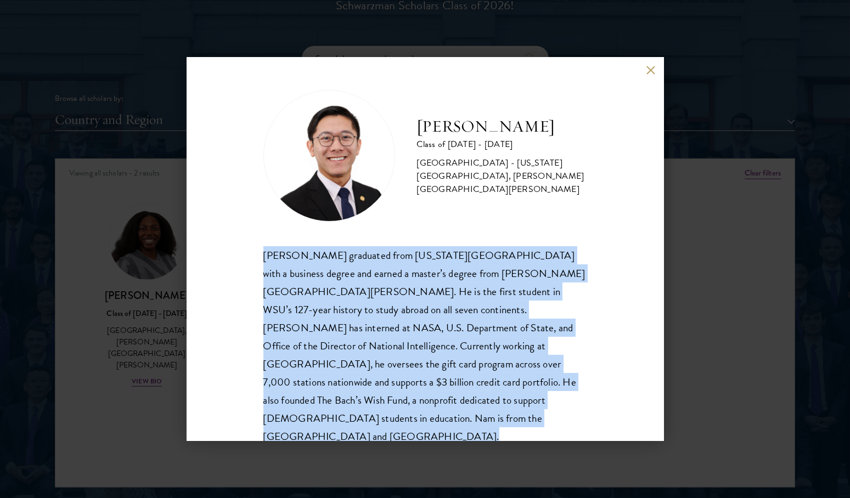
click at [362, 356] on div "Nam Nguyen graduated from Washington State University with a business degree an…" at bounding box center [425, 346] width 324 height 200
click at [652, 71] on button at bounding box center [650, 69] width 9 height 9
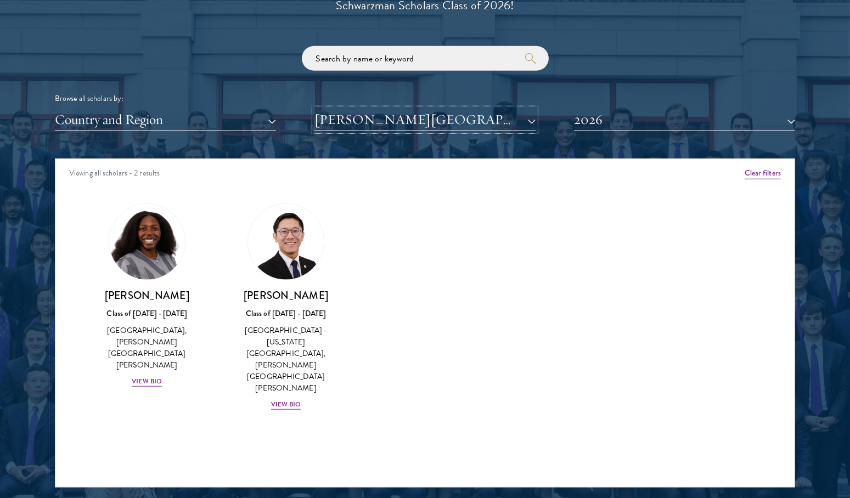
click at [442, 121] on button "Johns Hopkins University" at bounding box center [424, 120] width 221 height 22
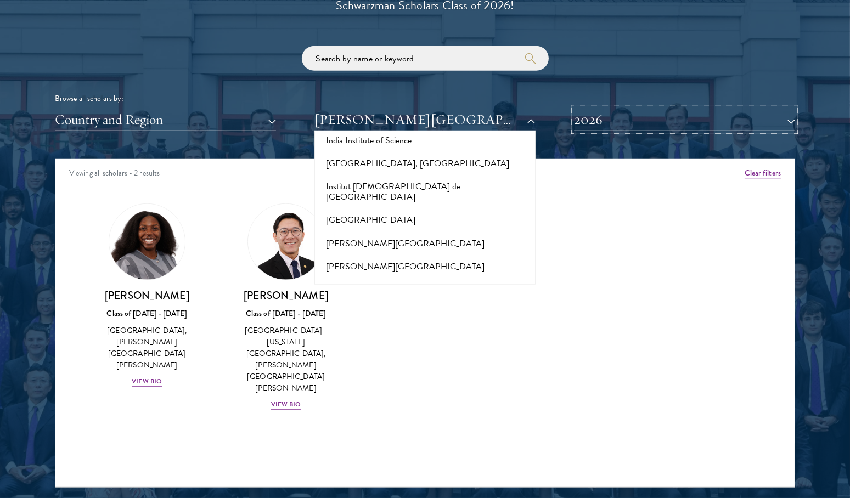
click at [585, 111] on button "2026" at bounding box center [684, 120] width 221 height 22
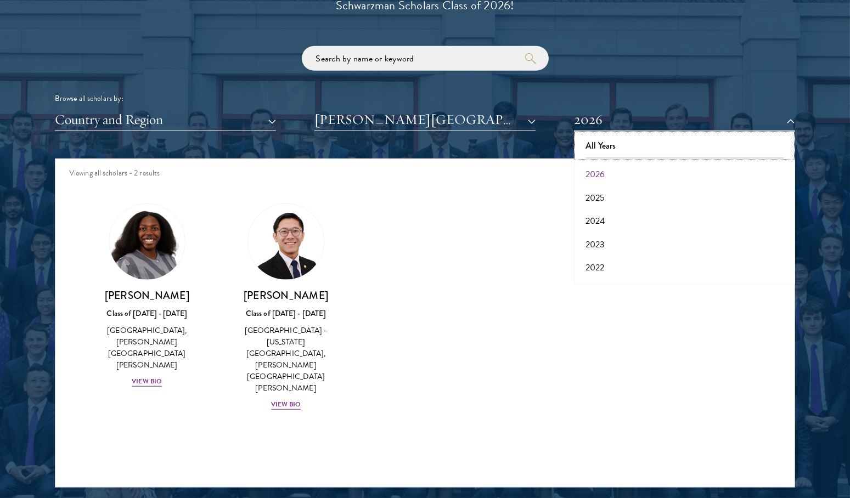
click at [604, 140] on button "All Years" at bounding box center [684, 145] width 215 height 23
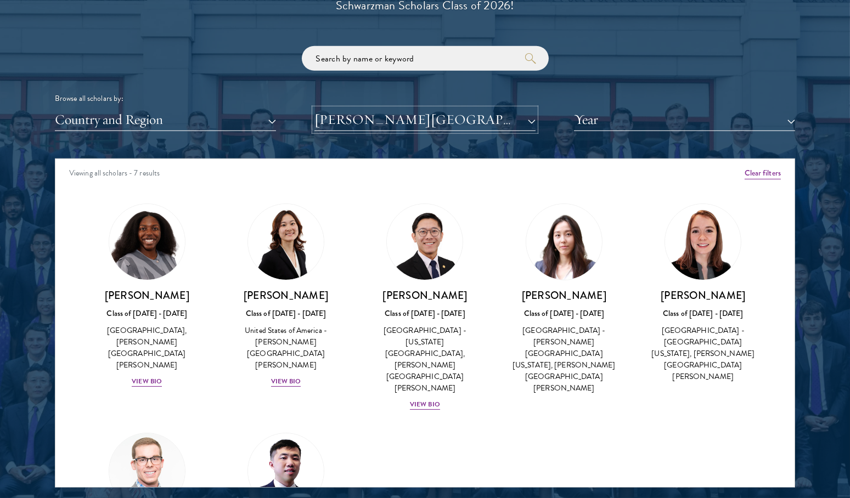
click at [439, 120] on button "Johns Hopkins University" at bounding box center [424, 120] width 221 height 22
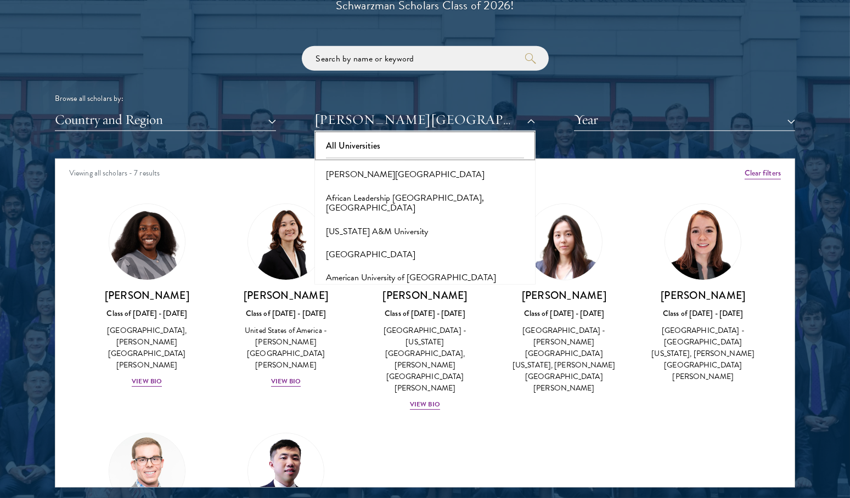
click at [363, 146] on button "All Universities" at bounding box center [425, 145] width 215 height 23
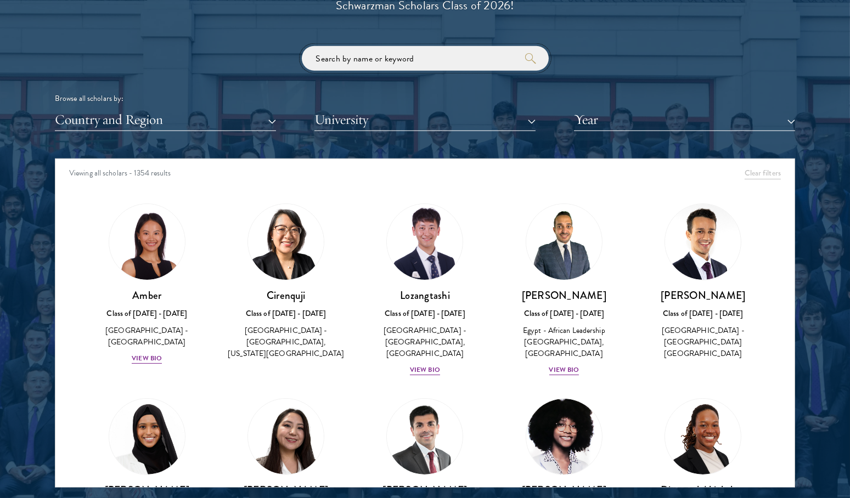
click at [370, 63] on input "search" at bounding box center [425, 58] width 247 height 25
type input "u"
click button "submit" at bounding box center [0, 0] width 0 height 0
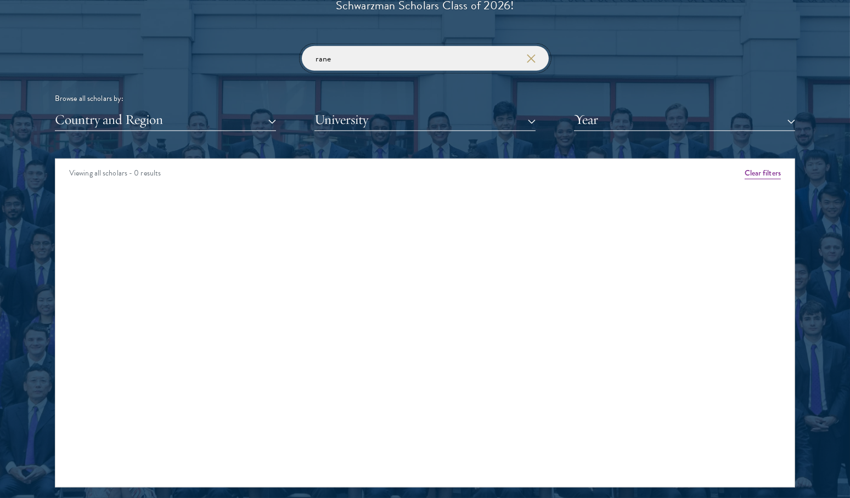
click at [364, 60] on input "rane" at bounding box center [425, 58] width 247 height 25
click button "submit" at bounding box center [0, 0] width 0 height 0
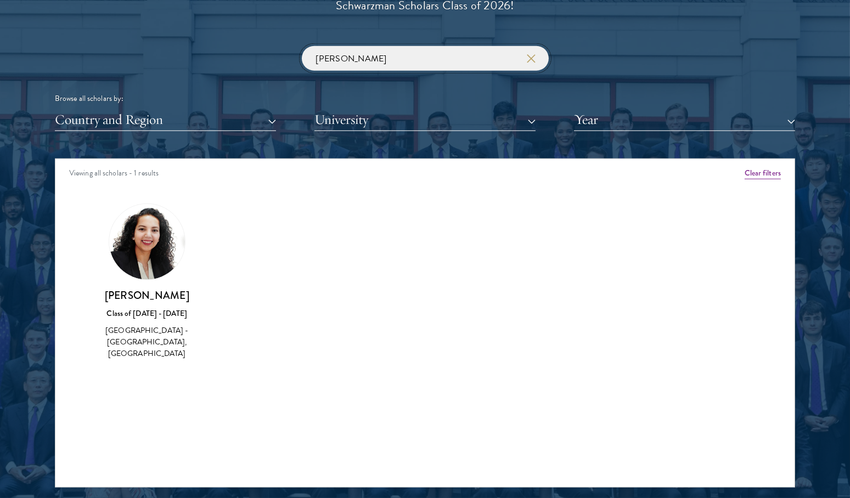
click at [364, 60] on input "angelica" at bounding box center [425, 58] width 247 height 25
type input "crystal"
click button "submit" at bounding box center [0, 0] width 0 height 0
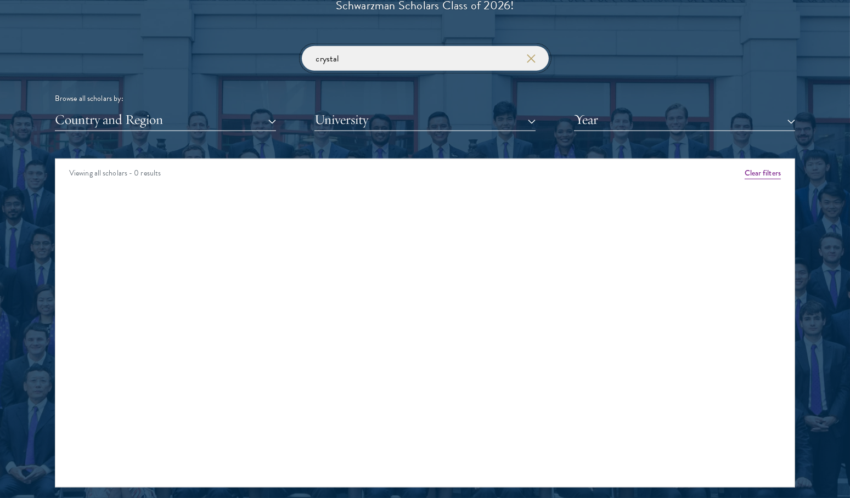
click at [364, 60] on input "crystal" at bounding box center [425, 58] width 247 height 25
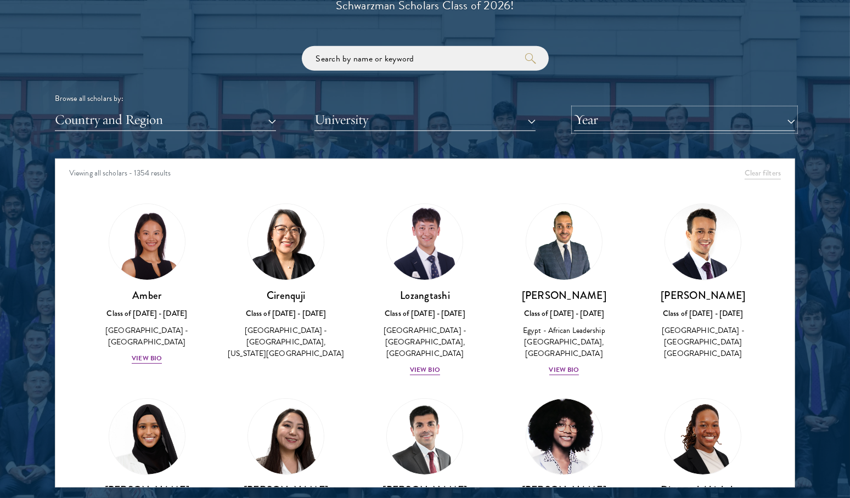
click at [589, 118] on button "Year" at bounding box center [684, 120] width 221 height 22
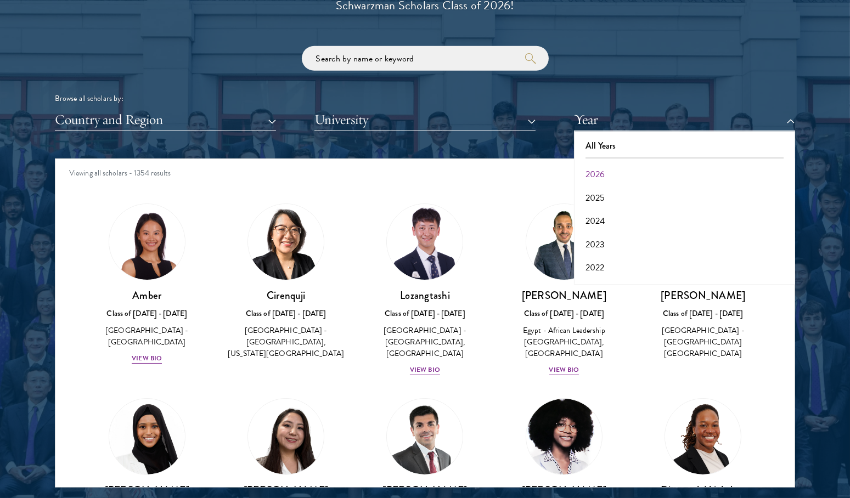
click at [564, 78] on div "Browse all scholars by: Country and Region All Countries and Regions Afghanista…" at bounding box center [425, 88] width 740 height 85
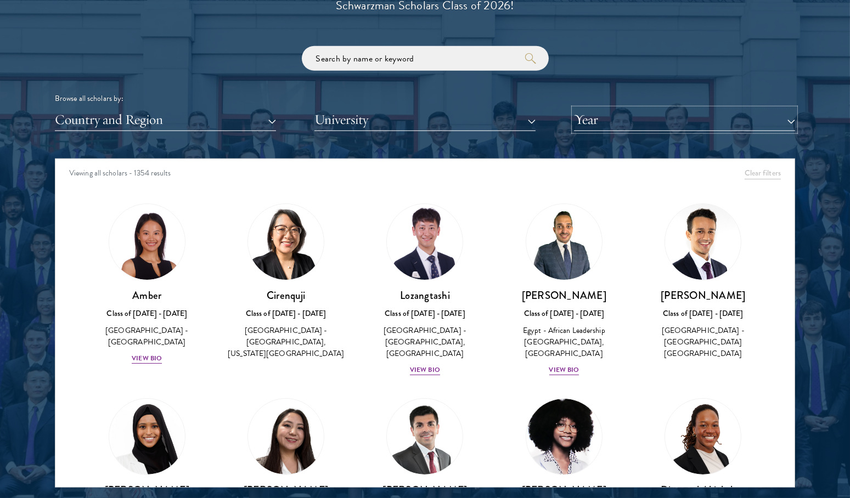
click at [611, 122] on button "Year" at bounding box center [684, 120] width 221 height 22
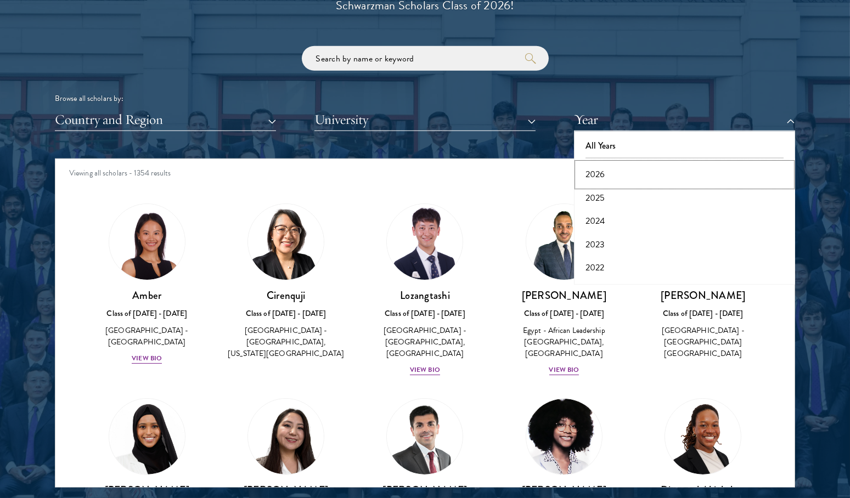
click at [605, 173] on button "2026" at bounding box center [684, 174] width 215 height 23
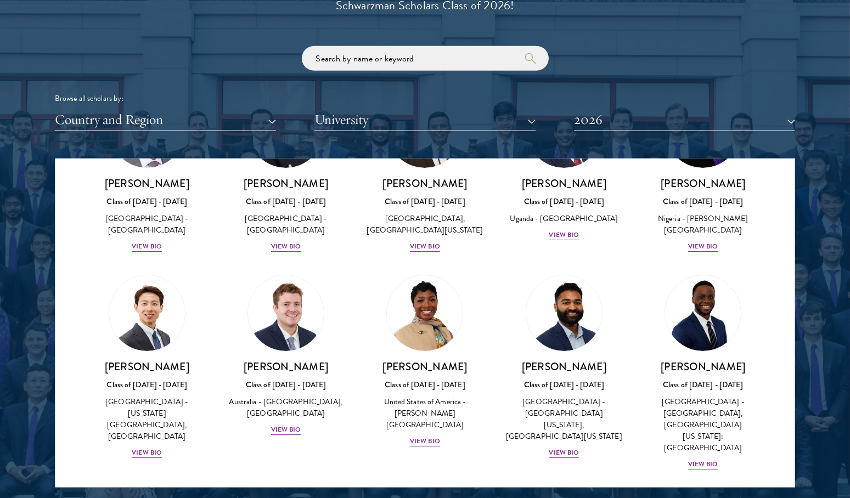
scroll to position [599, 0]
